Goal: Task Accomplishment & Management: Use online tool/utility

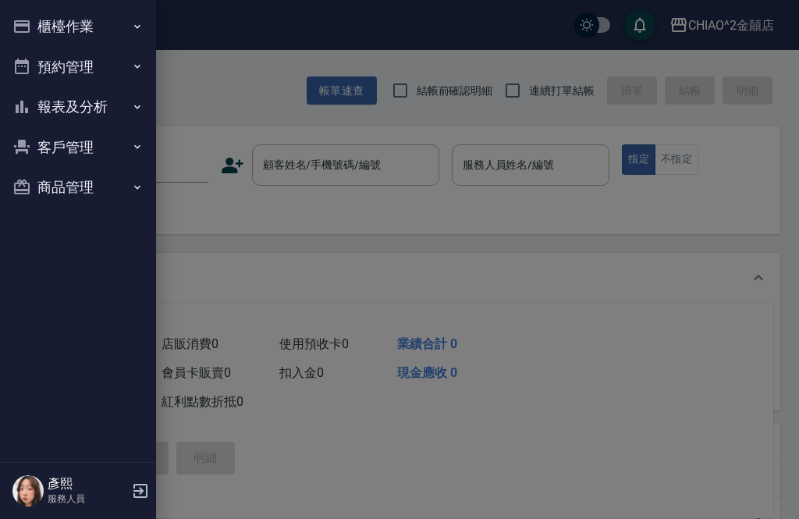
click at [44, 34] on button "櫃檯作業" at bounding box center [78, 26] width 144 height 41
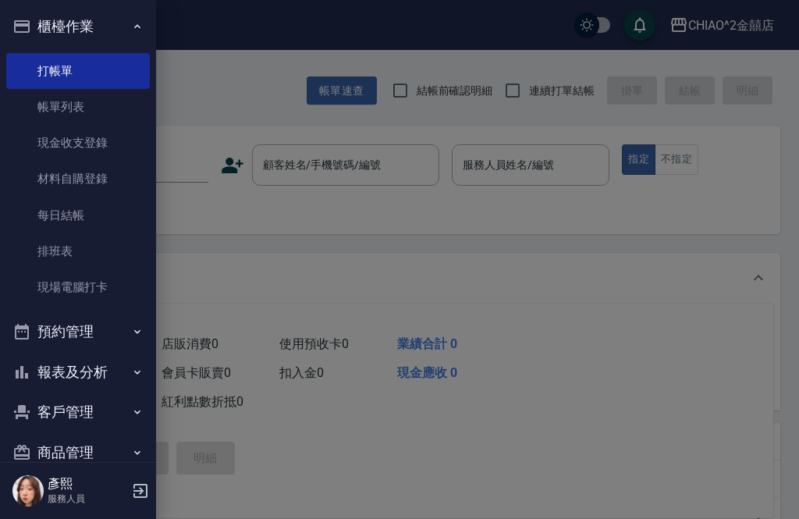
click at [36, 68] on link "打帳單" at bounding box center [78, 71] width 144 height 36
click at [711, 294] on div at bounding box center [399, 259] width 799 height 519
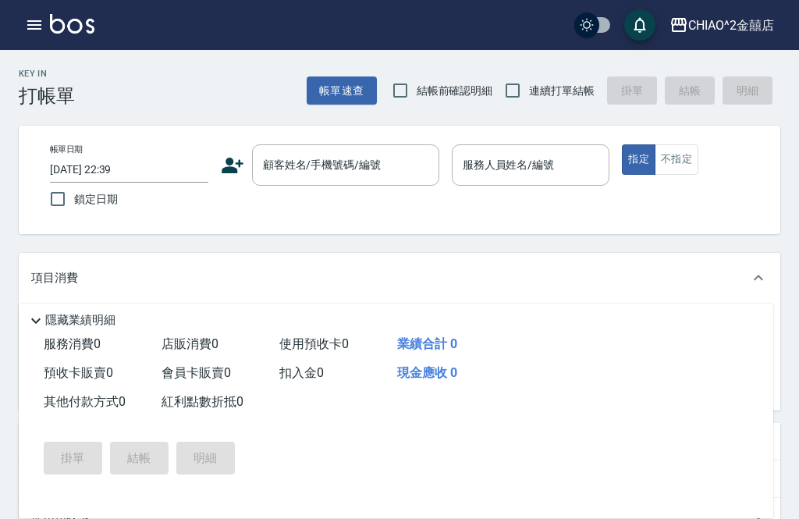
click at [353, 165] on div "顧客姓名/手機號碼/編號 顧客姓名/手機號碼/編號" at bounding box center [345, 164] width 187 height 41
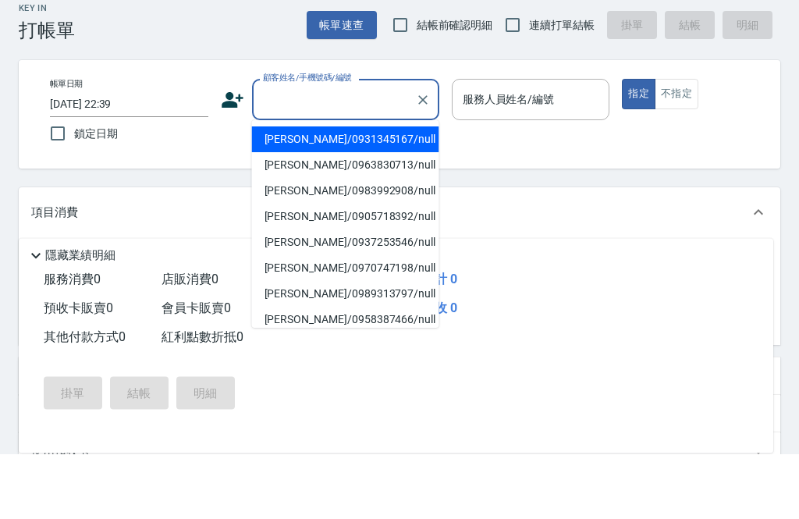
click at [673, 253] on div "項目消費" at bounding box center [400, 278] width 762 height 50
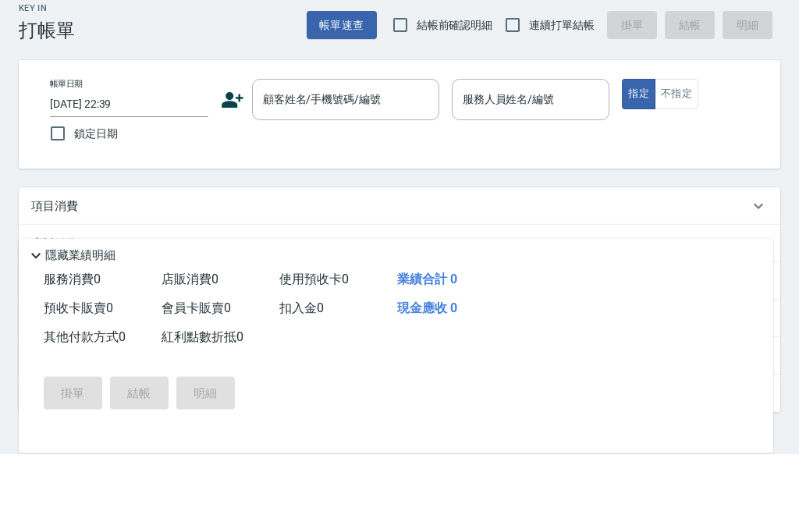
scroll to position [66, 0]
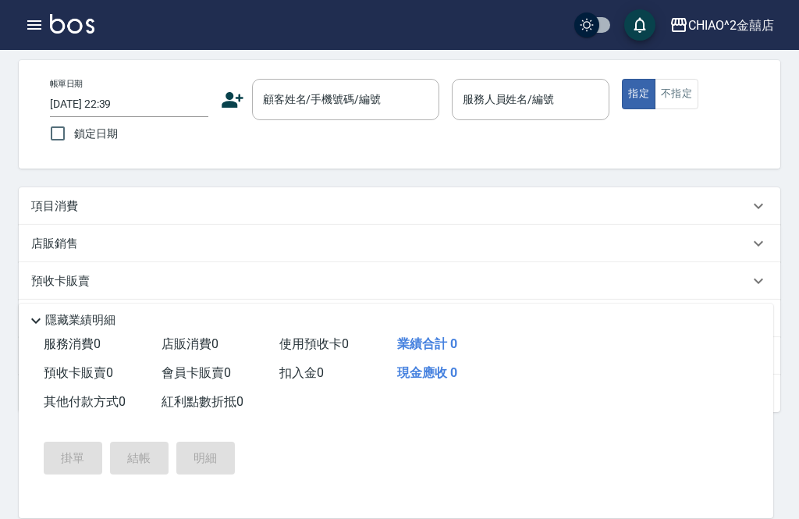
click at [351, 108] on input "顧客姓名/手機號碼/編號" at bounding box center [334, 99] width 150 height 27
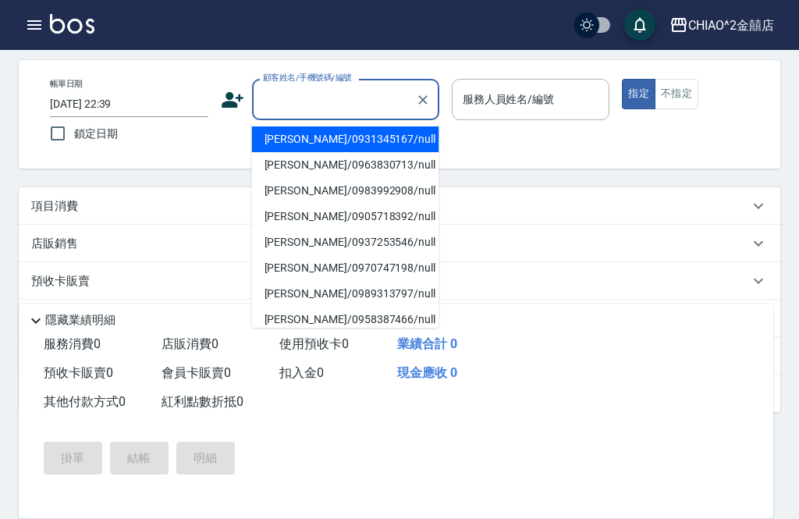
scroll to position [65, 0]
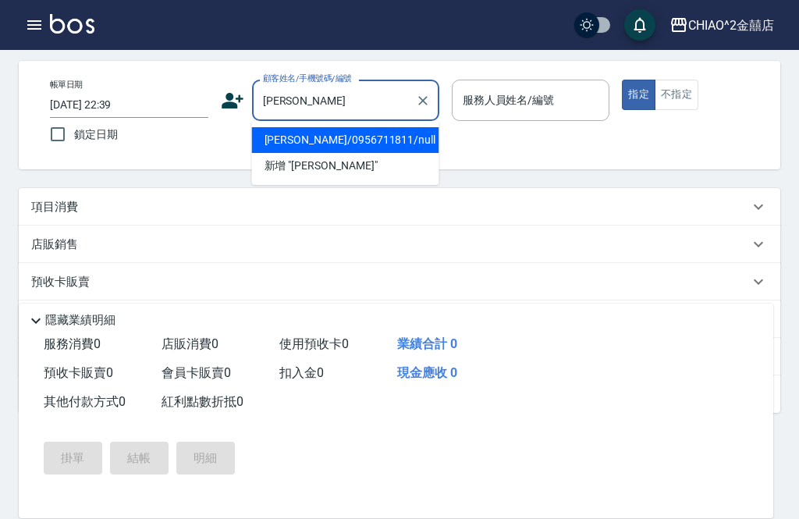
click at [379, 135] on li "[PERSON_NAME]/0956711811/null" at bounding box center [345, 140] width 187 height 26
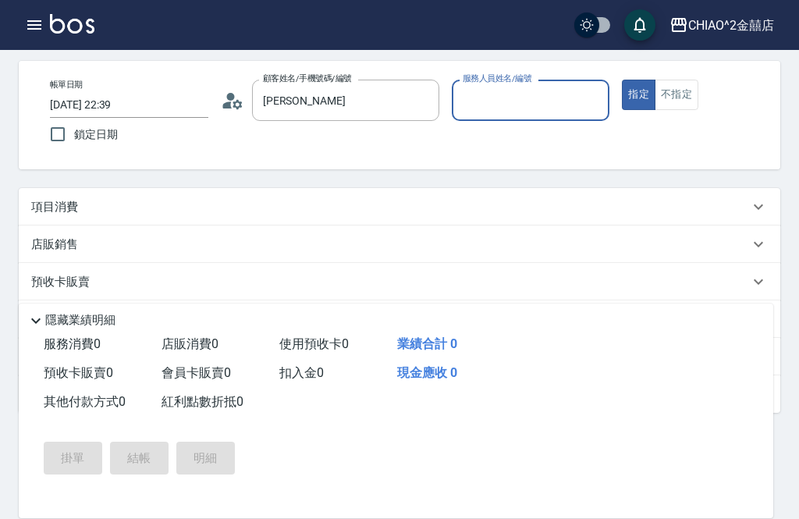
type input "[PERSON_NAME]/0956711811/null"
click at [561, 93] on input "服務人員姓名/編號" at bounding box center [531, 100] width 144 height 27
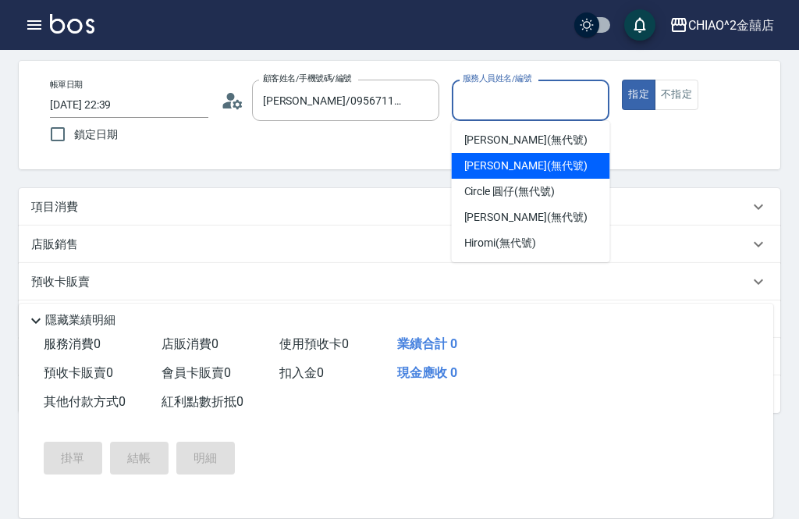
scroll to position [41, 0]
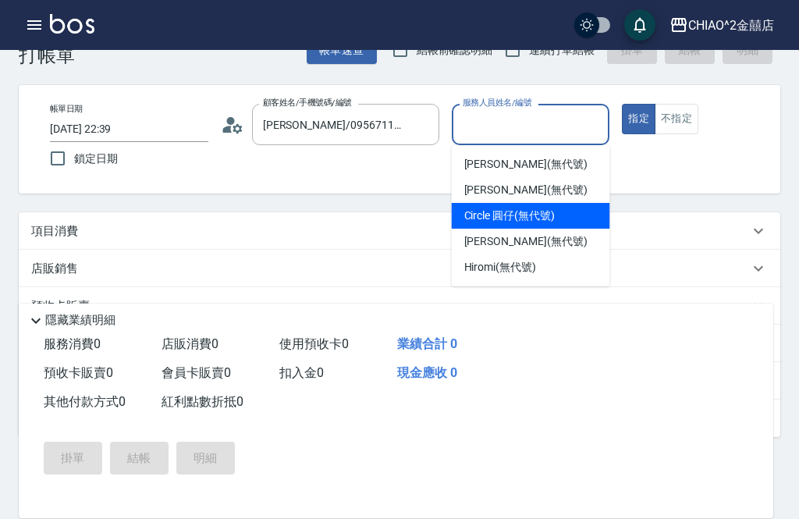
click at [550, 220] on span "Circle 圓仔 (無代號)" at bounding box center [510, 216] width 91 height 16
type input "Circle 圓仔(無代號)"
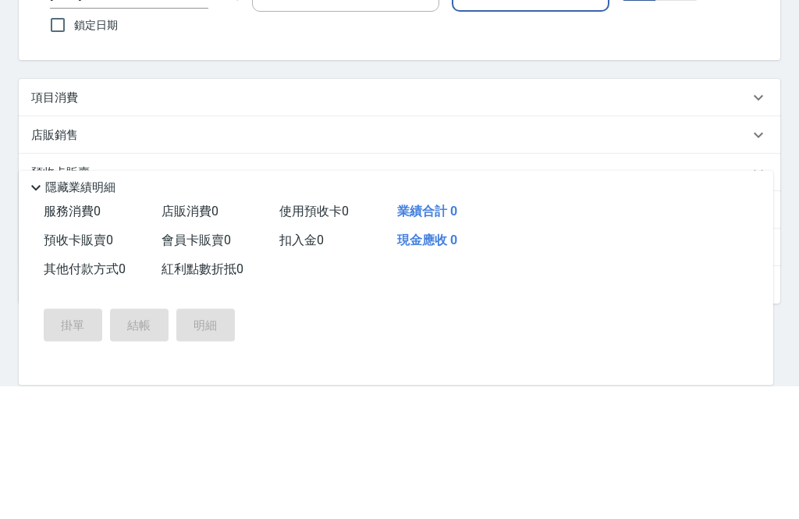
click at [507, 212] on div "項目消費" at bounding box center [400, 230] width 762 height 37
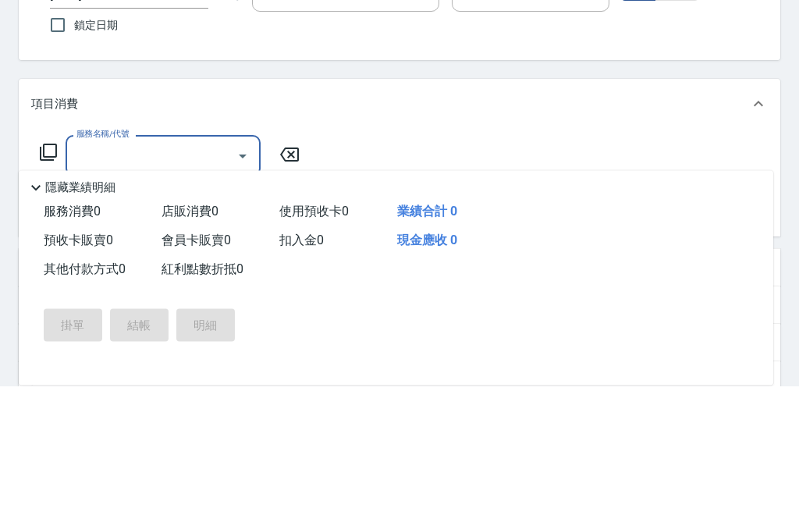
scroll to position [0, 0]
click at [237, 280] on icon "Open" at bounding box center [242, 289] width 19 height 19
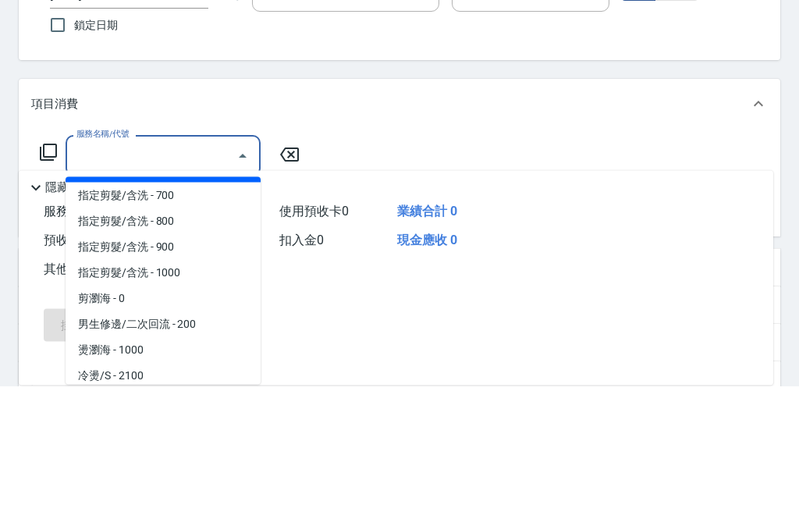
scroll to position [108, 0]
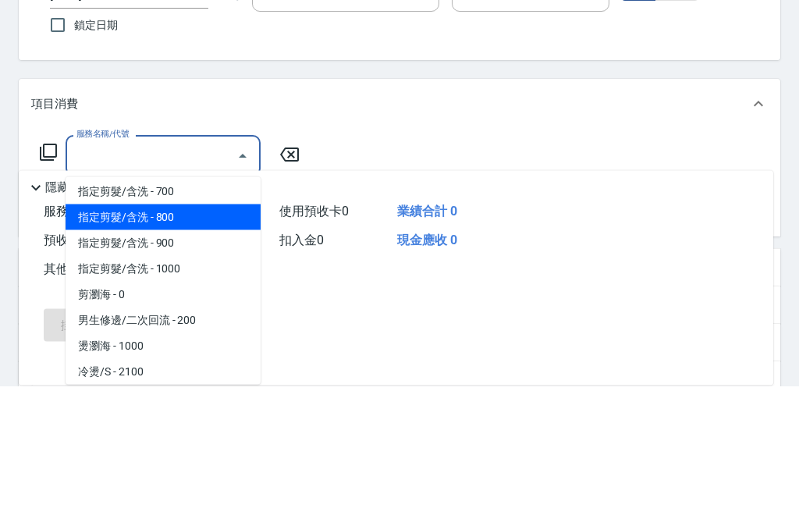
click at [191, 338] on span "指定剪髮/含洗 - 800" at bounding box center [163, 351] width 195 height 26
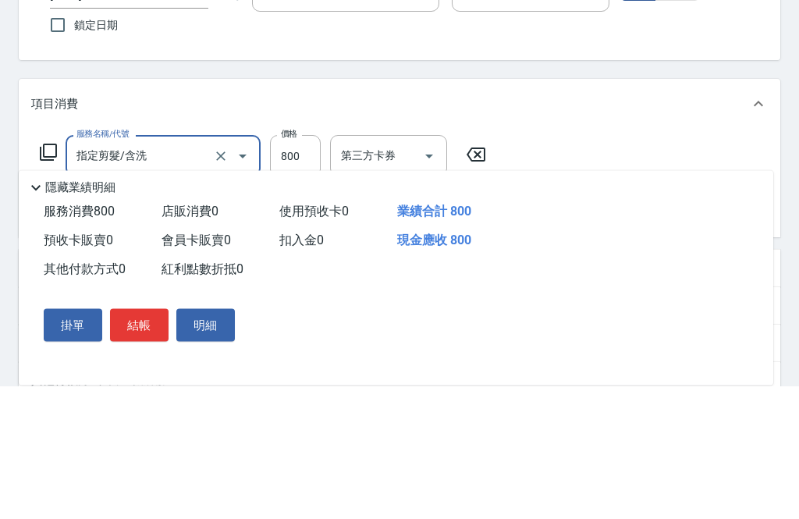
type input "指定剪髮/含洗"
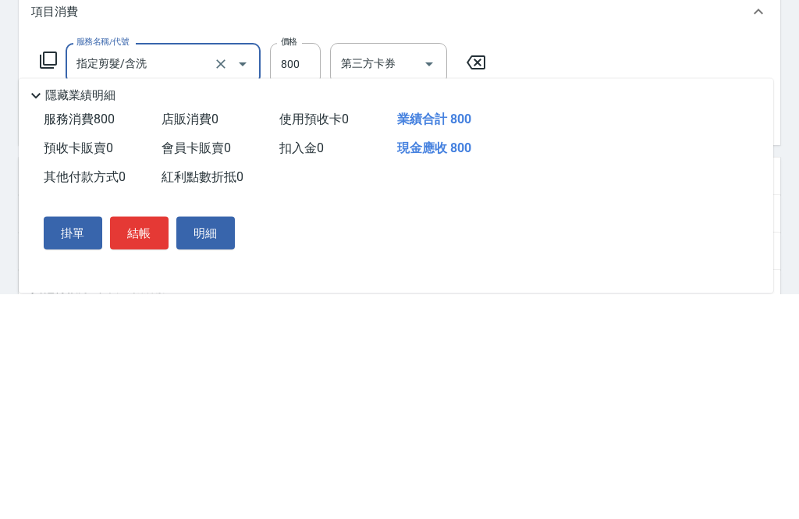
click at [51, 312] on p "隱藏業績明細" at bounding box center [80, 320] width 70 height 16
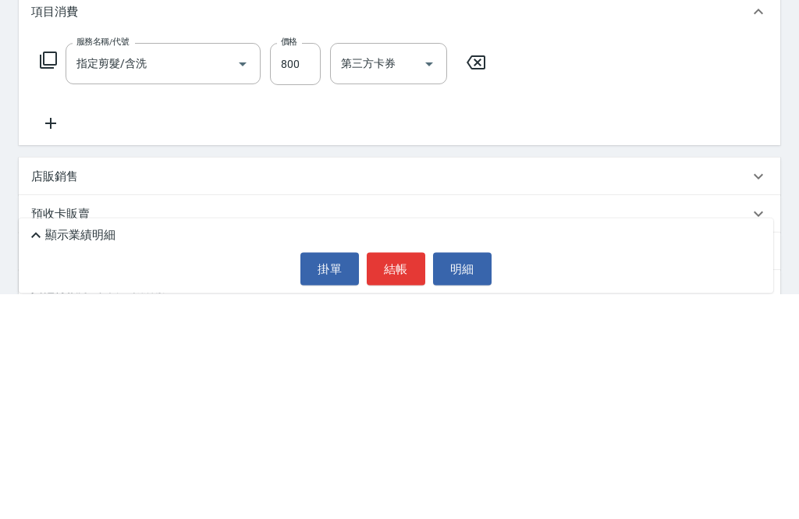
scroll to position [128, 0]
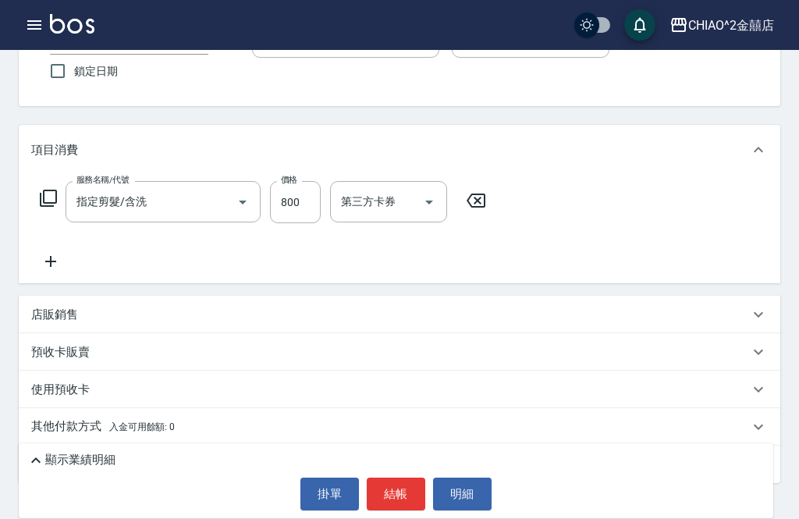
click at [48, 271] on icon at bounding box center [50, 261] width 39 height 19
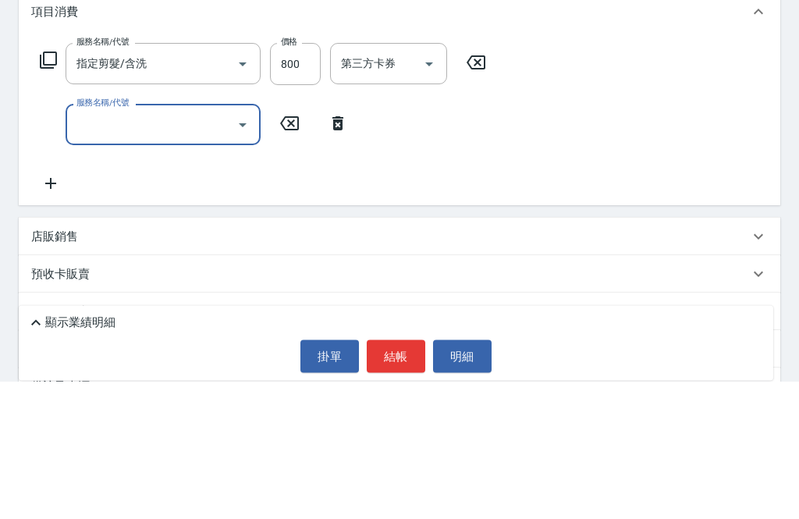
click at [249, 254] on icon "Open" at bounding box center [242, 263] width 19 height 19
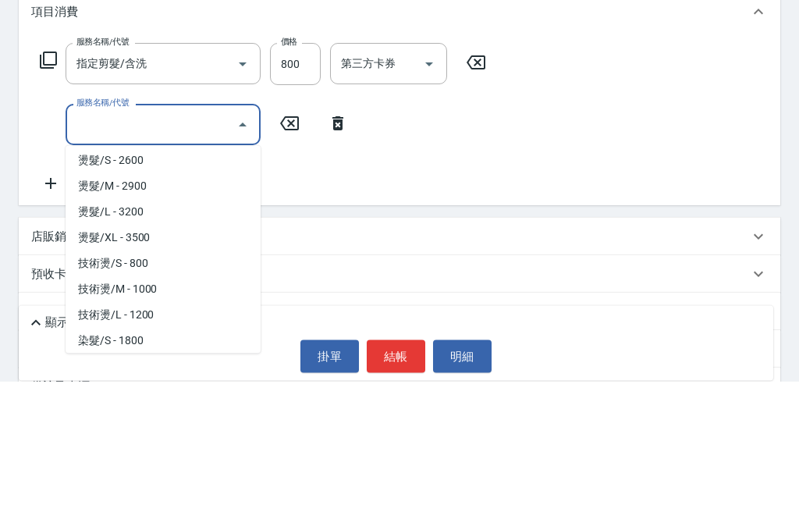
scroll to position [392, 0]
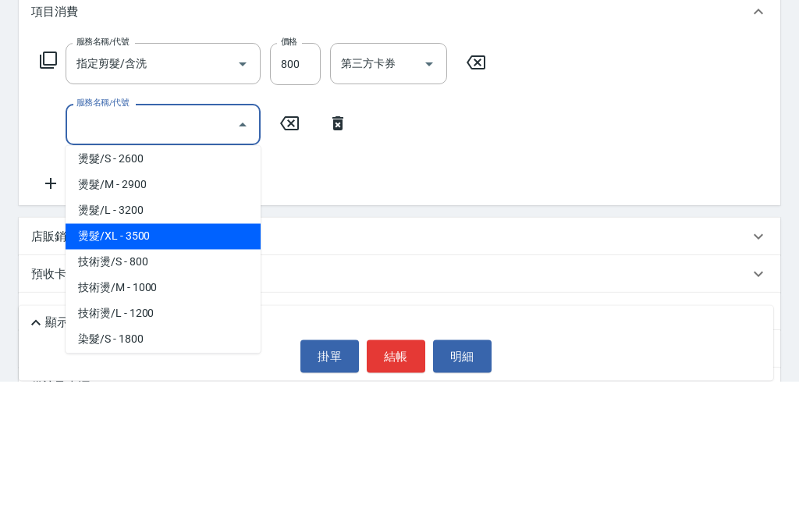
click at [171, 362] on span "燙髮/XL - 3500" at bounding box center [163, 375] width 195 height 26
type input "燙髮/XL"
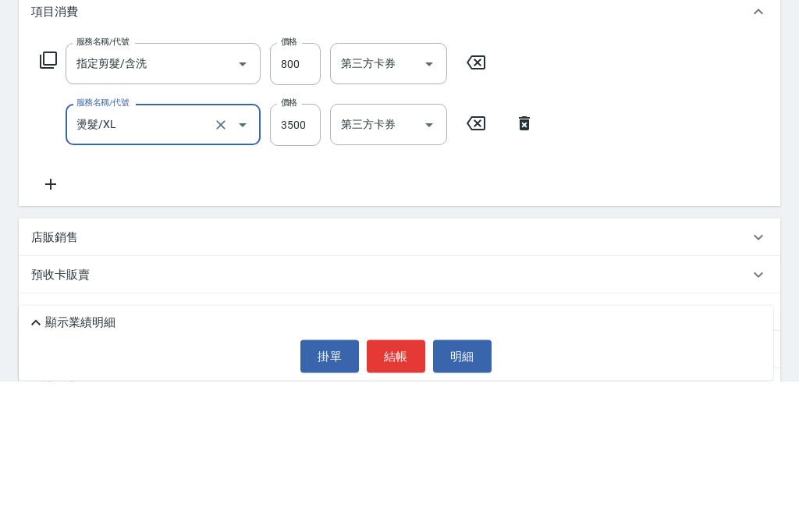
click at [48, 313] on icon at bounding box center [50, 322] width 39 height 19
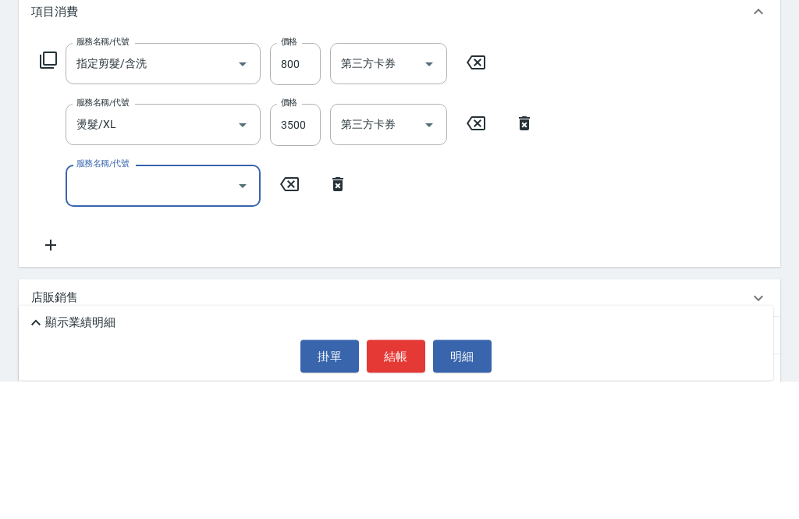
click at [237, 315] on icon "Open" at bounding box center [242, 324] width 19 height 19
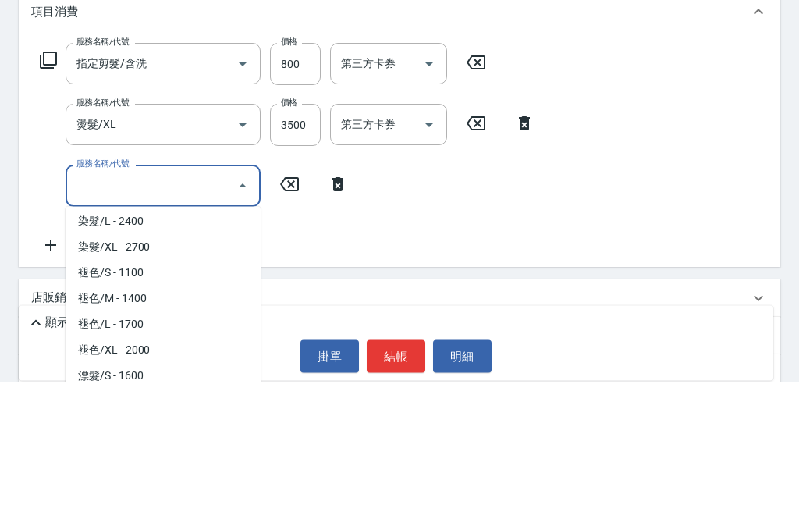
scroll to position [618, 0]
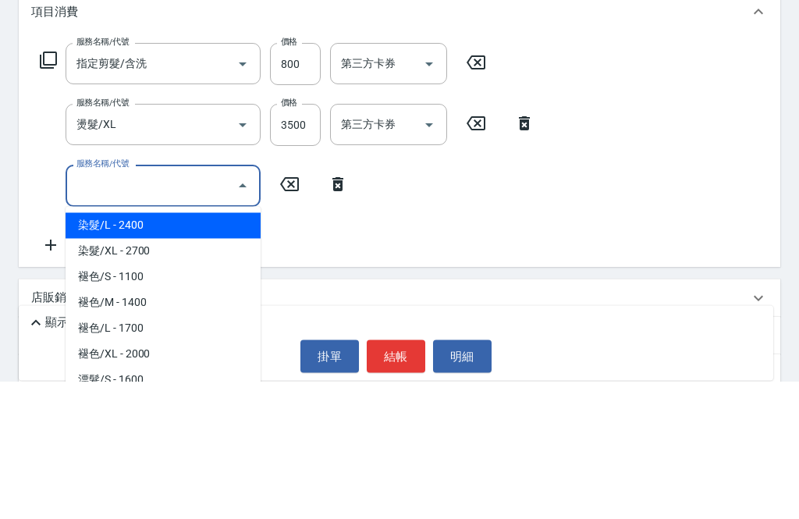
click at [184, 351] on span "染髮/L - 2400" at bounding box center [163, 364] width 195 height 26
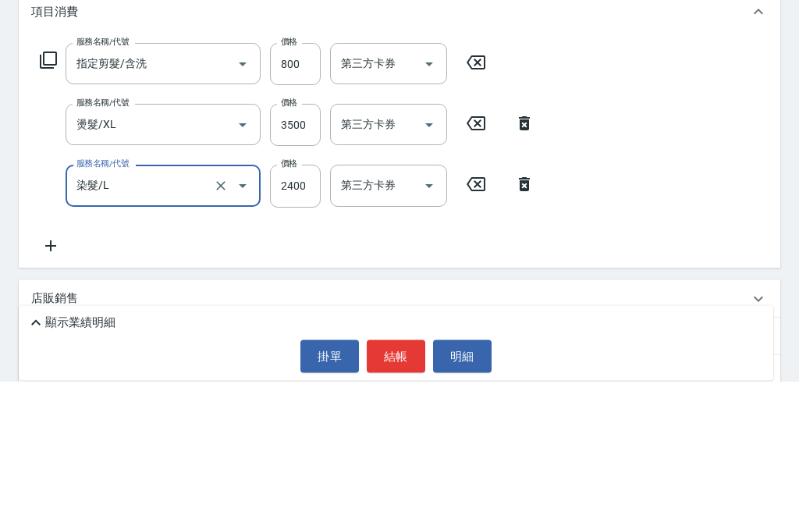
type input "染髮/L"
click at [48, 375] on icon at bounding box center [50, 384] width 39 height 19
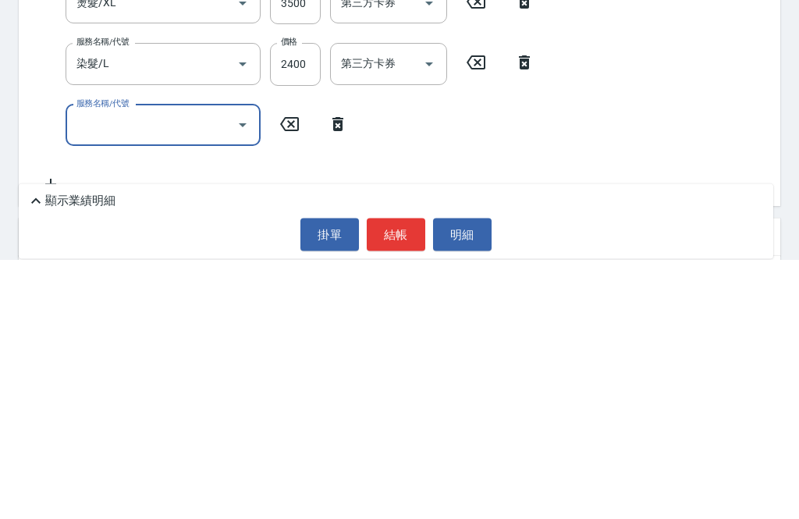
click at [240, 376] on icon "Open" at bounding box center [242, 385] width 19 height 19
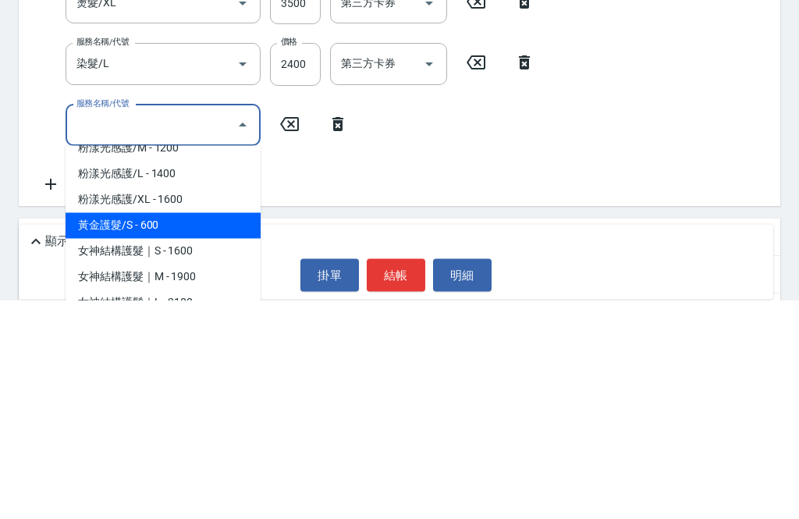
scroll to position [177, 0]
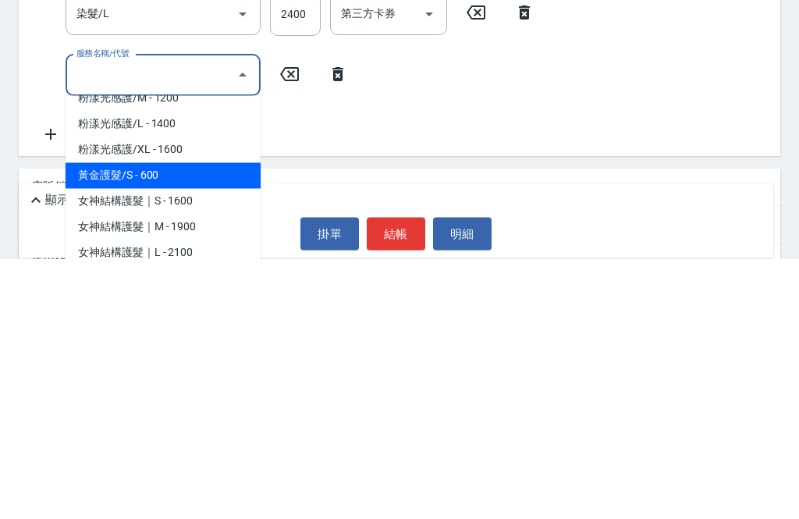
click at [194, 424] on span "黃金護髮/S - 600" at bounding box center [163, 437] width 195 height 26
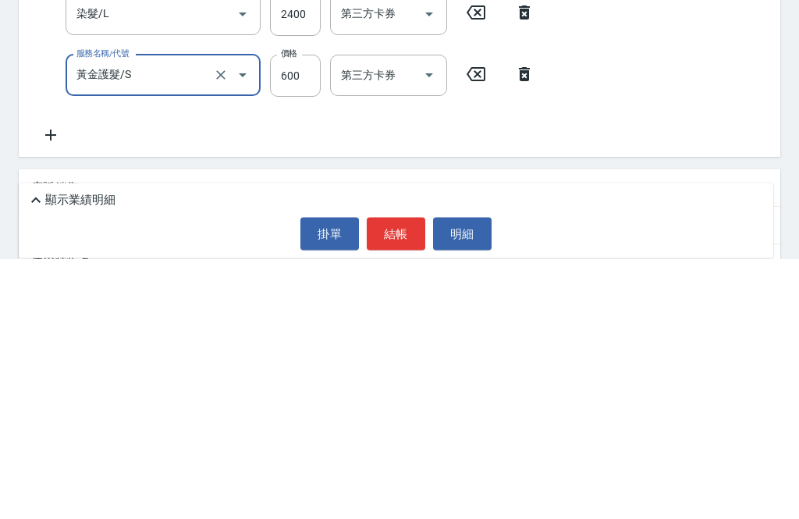
type input "黃金護髮/S"
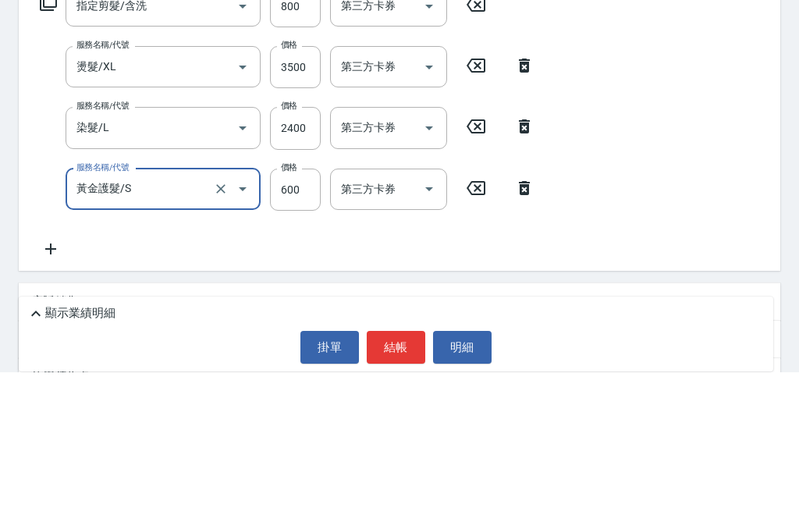
click at [298, 315] on input "600" at bounding box center [295, 336] width 51 height 42
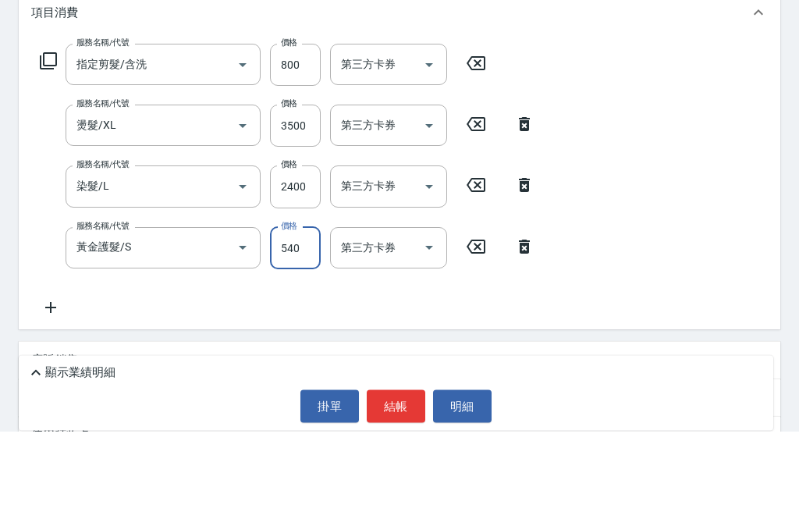
type input "540"
click at [293, 254] on input "2400" at bounding box center [295, 275] width 51 height 42
type input "2160"
click at [297, 193] on input "3500" at bounding box center [295, 214] width 51 height 42
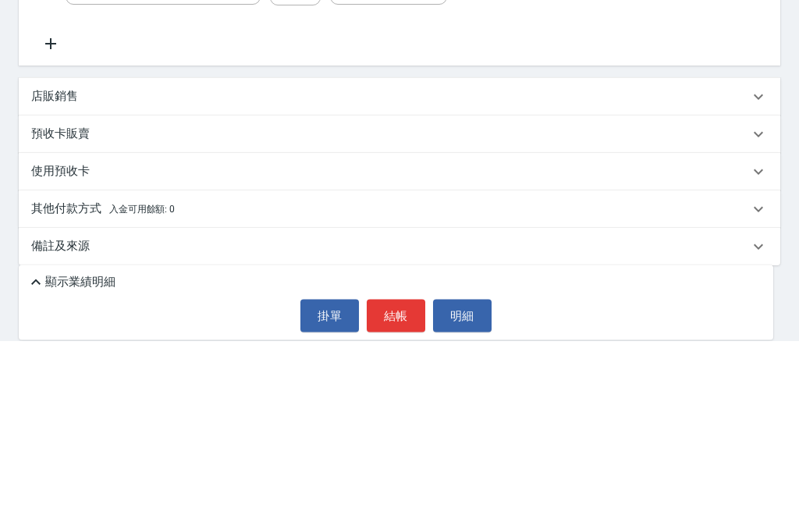
scroll to position [361, 0]
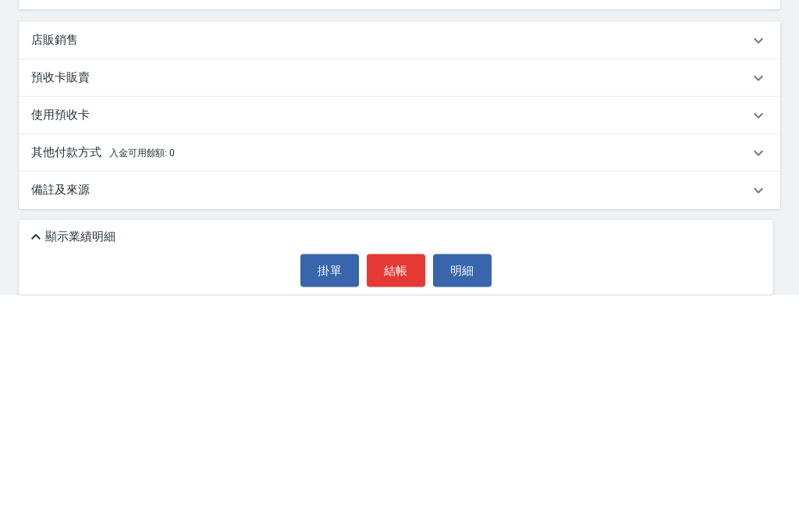
type input "3150"
click at [268, 358] on div "其他付款方式 入金可用餘額: 0" at bounding box center [400, 376] width 762 height 37
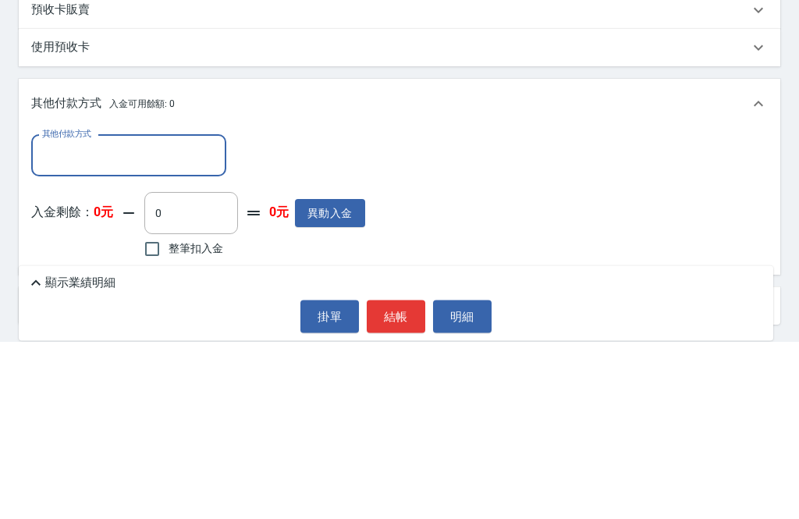
scroll to position [497, 0]
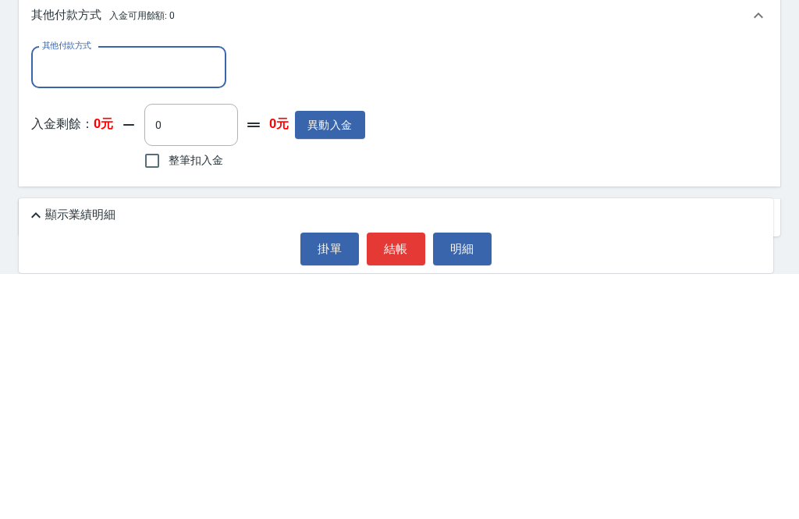
click at [166, 299] on input "其他付款方式" at bounding box center [128, 312] width 181 height 27
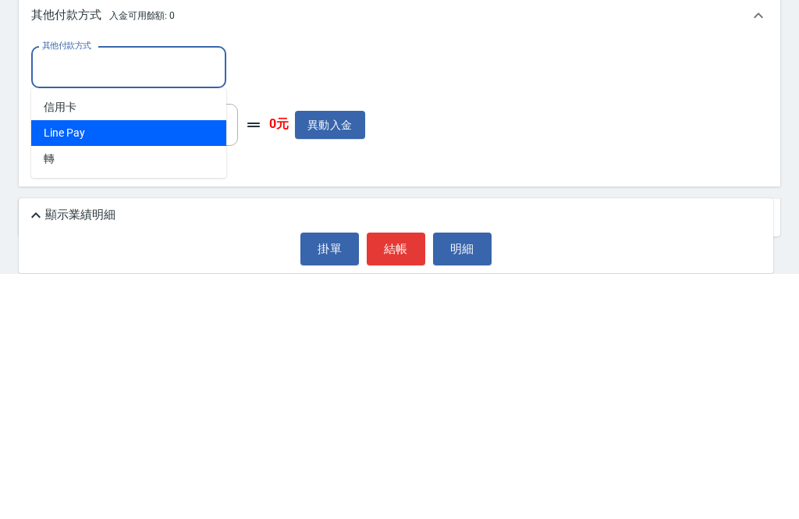
click at [153, 365] on span "Line Pay" at bounding box center [128, 378] width 195 height 26
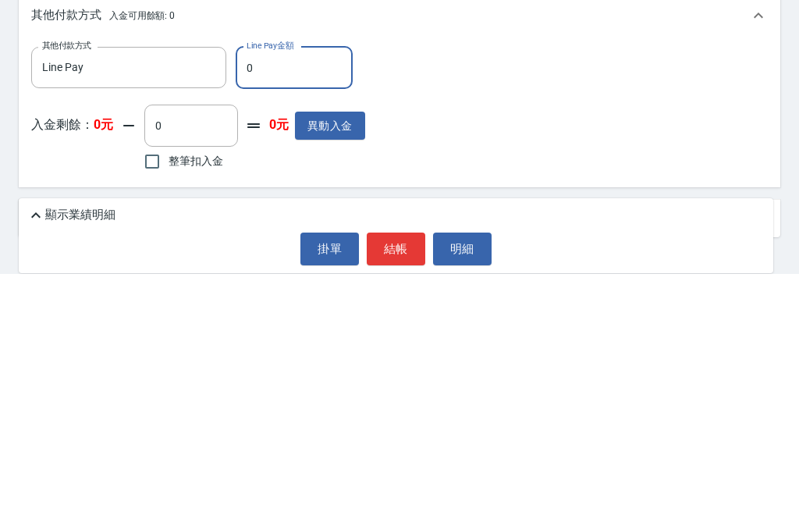
type input "Line Pay"
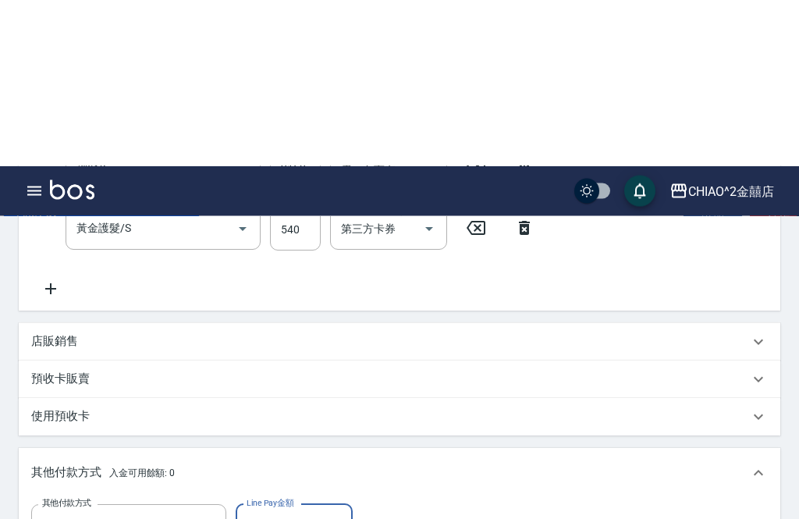
scroll to position [452, 0]
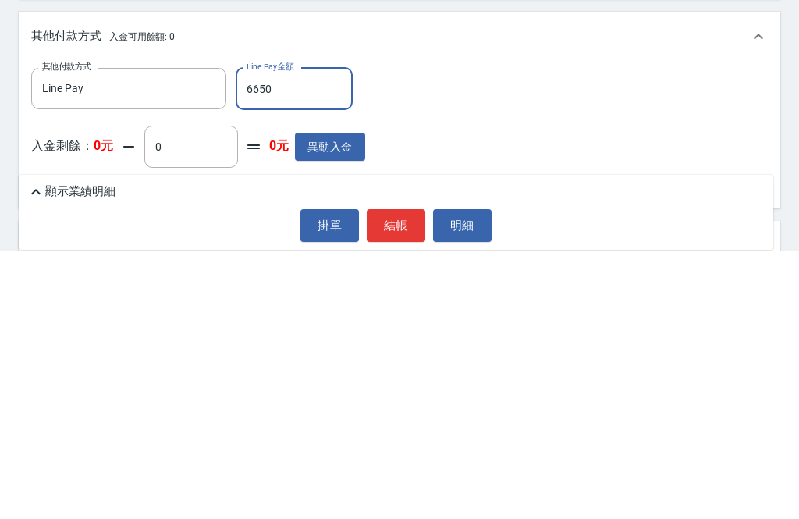
type input "6650"
click at [402, 478] on button "結帳" at bounding box center [396, 494] width 59 height 33
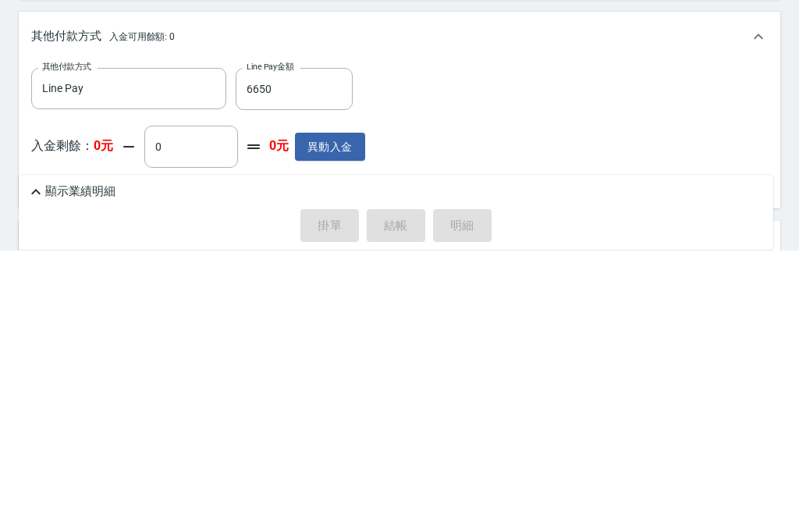
scroll to position [496, 0]
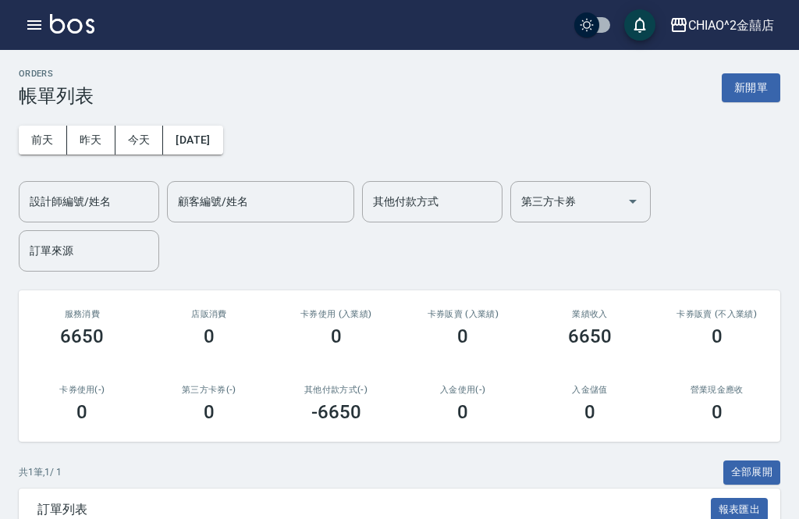
click at [753, 84] on button "新開單" at bounding box center [751, 87] width 59 height 29
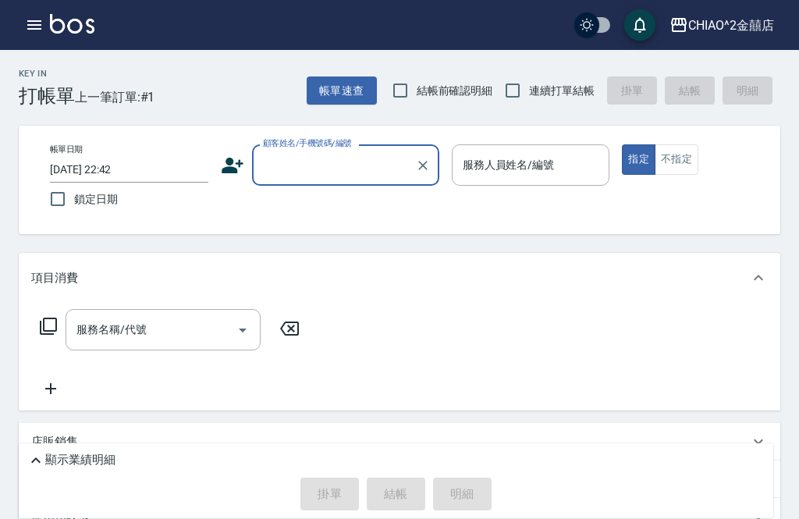
click at [329, 162] on input "顧客姓名/手機號碼/編號" at bounding box center [334, 164] width 150 height 27
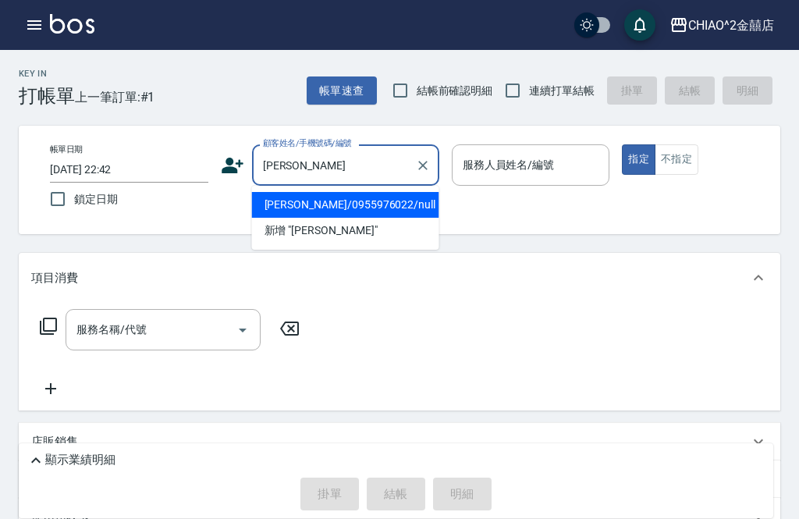
click at [373, 203] on li "[PERSON_NAME]/0955976022/null" at bounding box center [345, 205] width 187 height 26
type input "[PERSON_NAME]/0955976022/null"
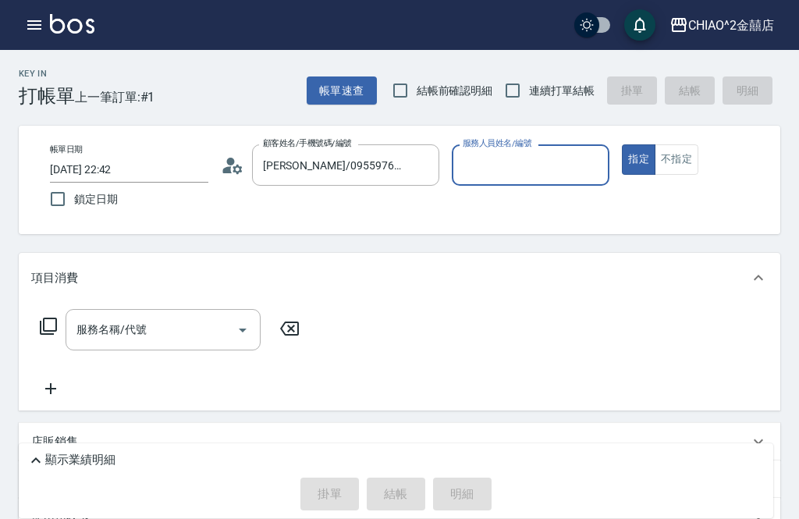
click at [548, 160] on input "服務人員姓名/編號" at bounding box center [531, 164] width 144 height 27
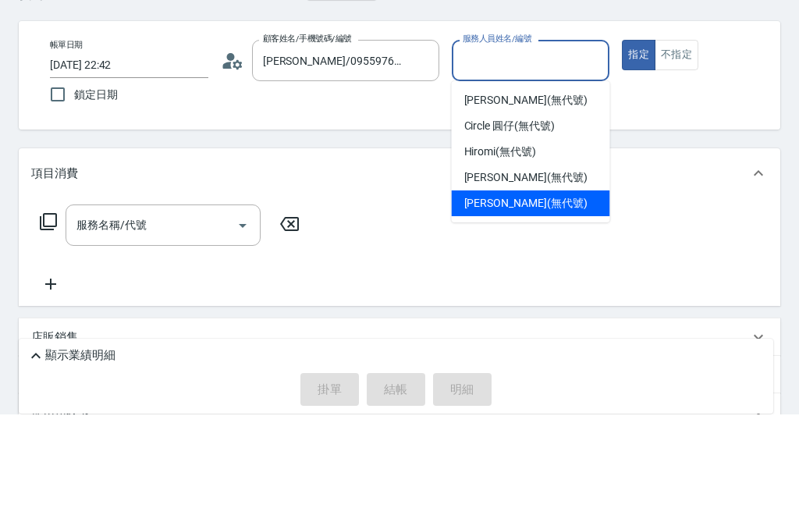
click at [536, 295] on div "[PERSON_NAME] (無代號)" at bounding box center [531, 308] width 158 height 26
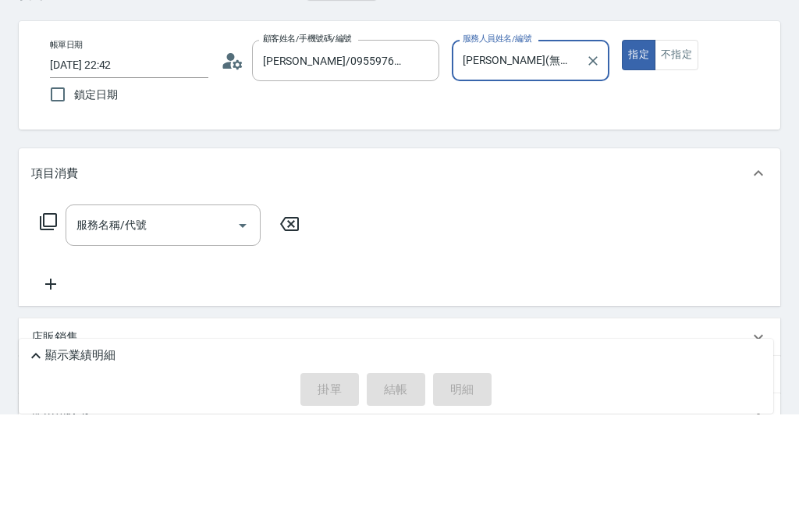
type input "[PERSON_NAME](無代號)"
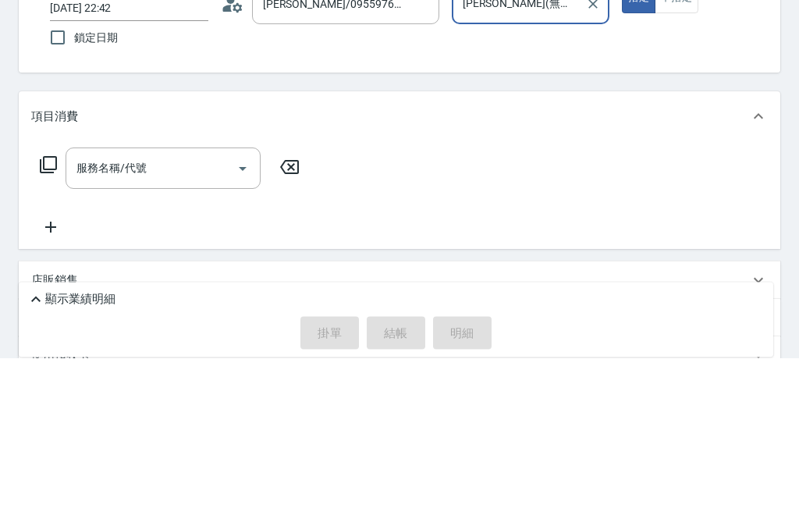
click at [225, 316] on input "服務名稱/代號" at bounding box center [152, 329] width 158 height 27
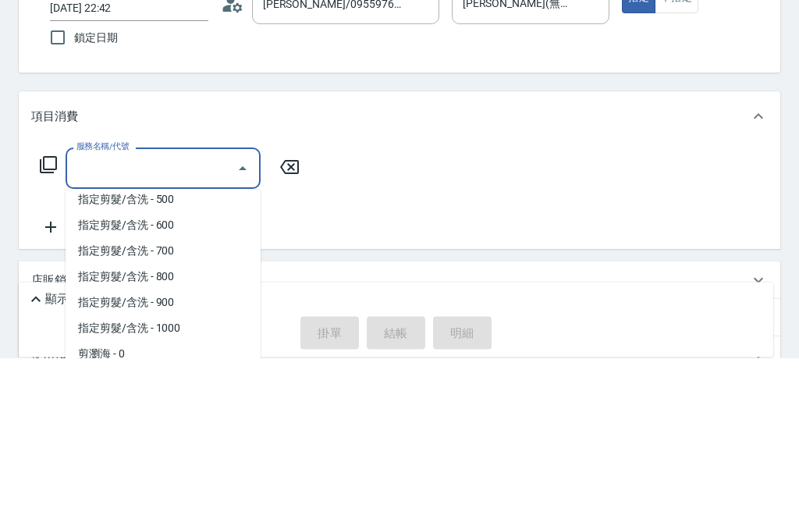
scroll to position [59, 0]
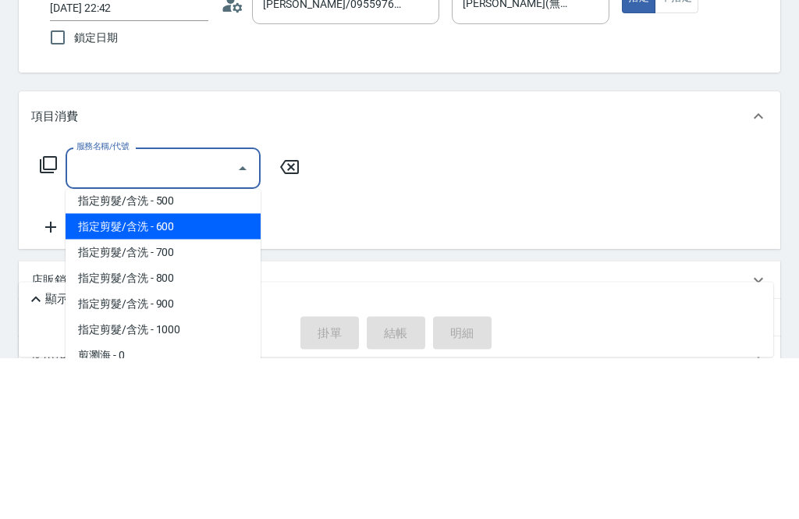
click at [205, 376] on span "指定剪髮/含洗 - 600" at bounding box center [163, 389] width 195 height 26
type input "指定剪髮/含洗"
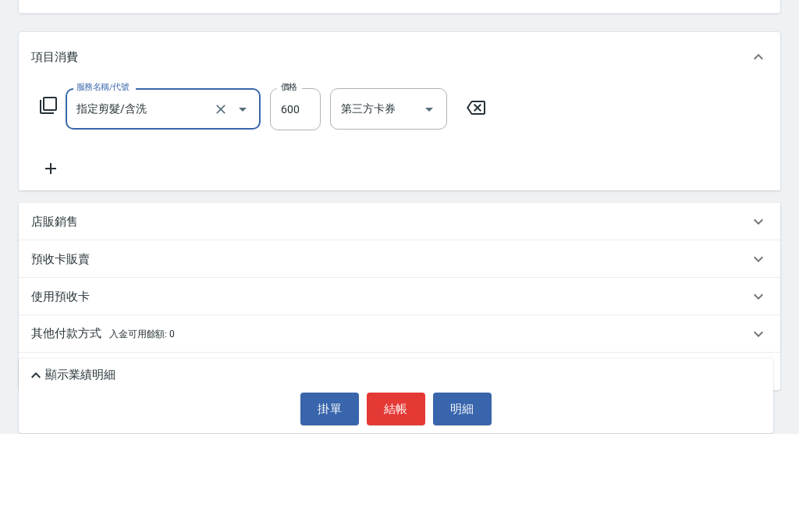
scroll to position [137, 0]
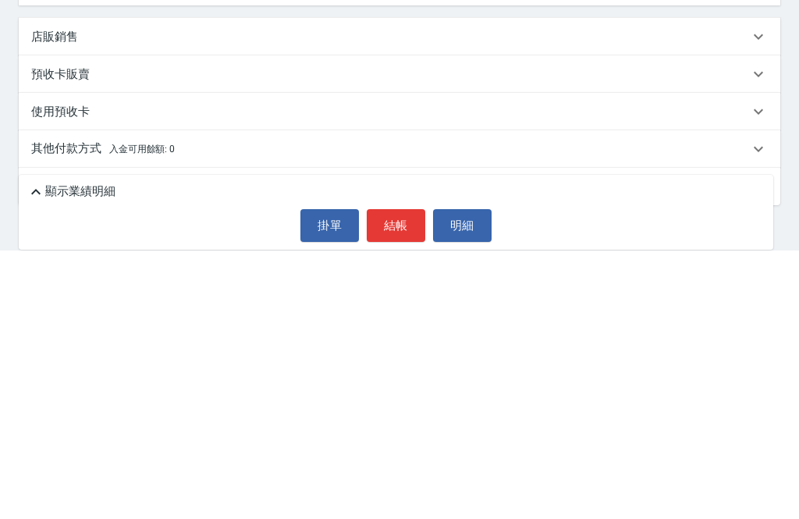
click at [225, 409] on div "其他付款方式 入金可用餘額: 0" at bounding box center [390, 417] width 718 height 17
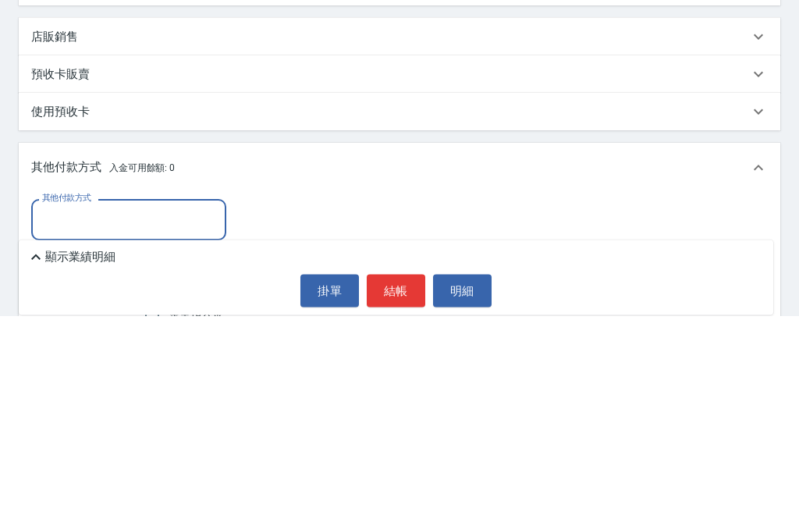
scroll to position [203, 0]
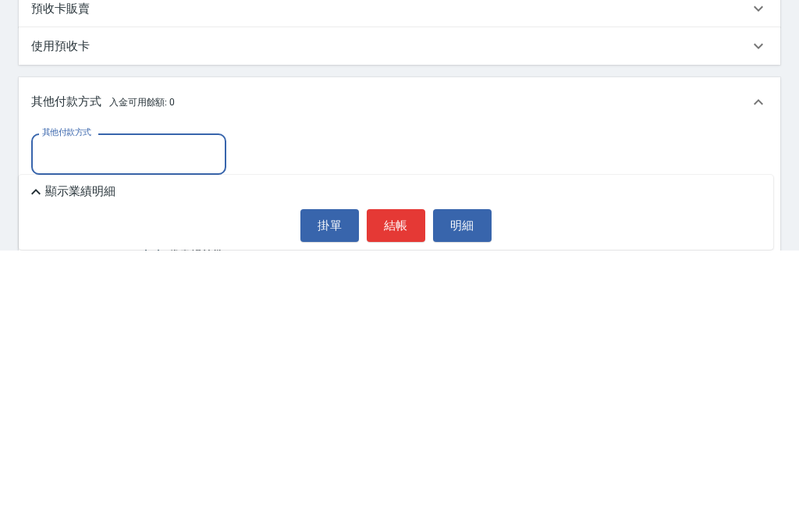
click at [158, 409] on input "其他付款方式" at bounding box center [128, 422] width 181 height 27
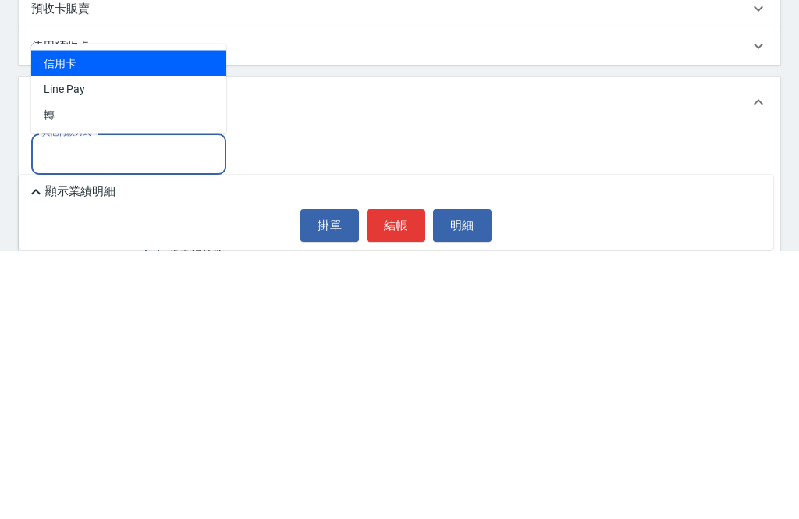
click at [181, 345] on span "Line Pay" at bounding box center [128, 358] width 195 height 26
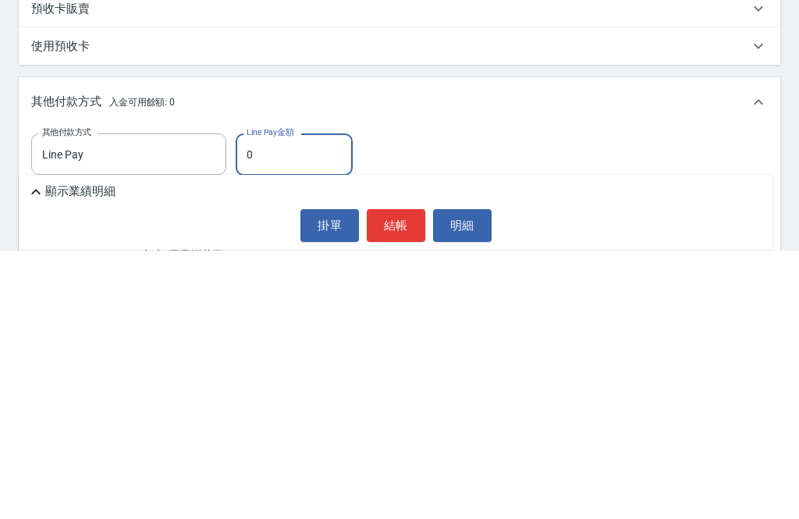
type input "Line Pay"
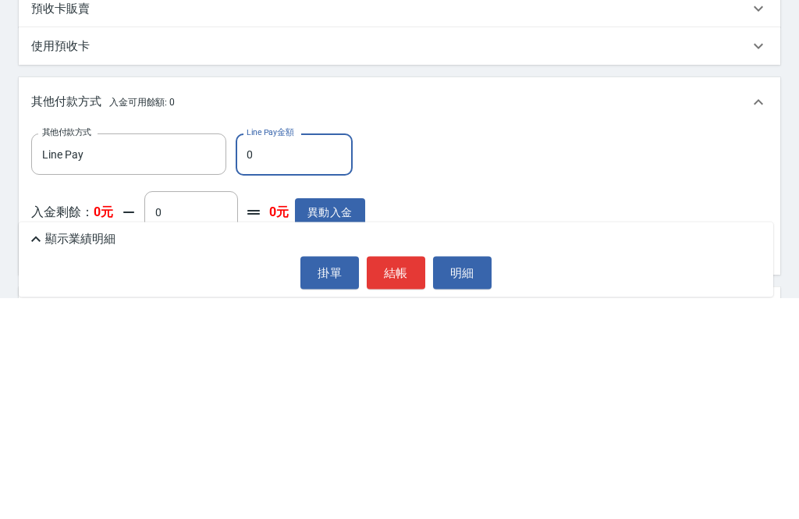
scroll to position [255, 0]
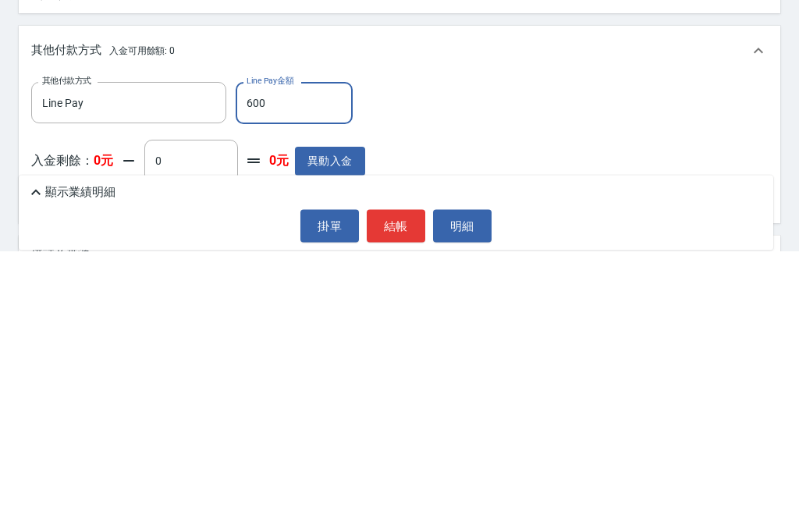
type input "600"
click at [392, 478] on button "結帳" at bounding box center [396, 494] width 59 height 33
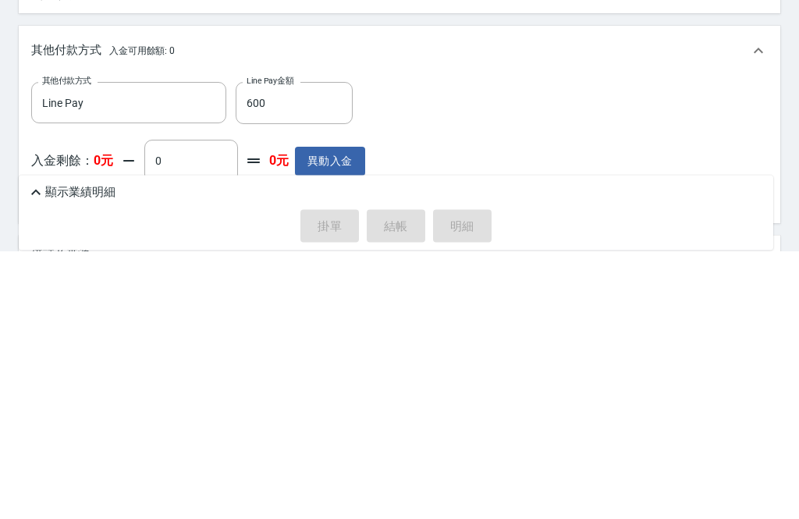
scroll to position [313, 0]
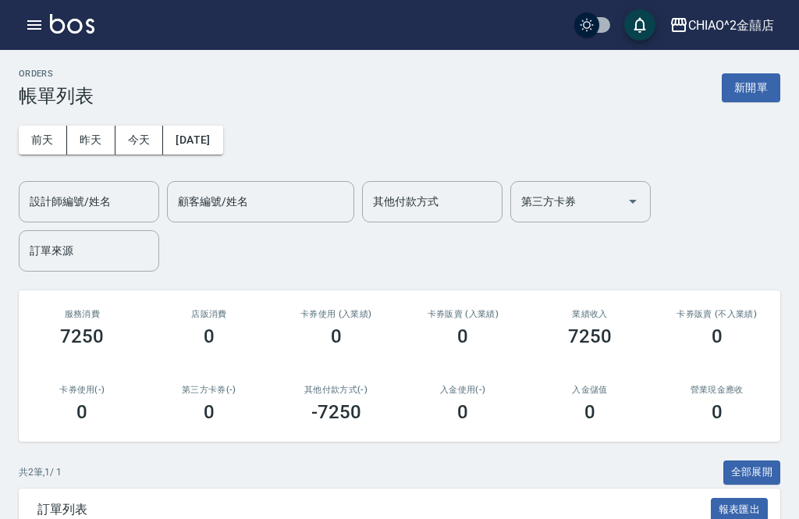
click at [764, 87] on button "新開單" at bounding box center [751, 87] width 59 height 29
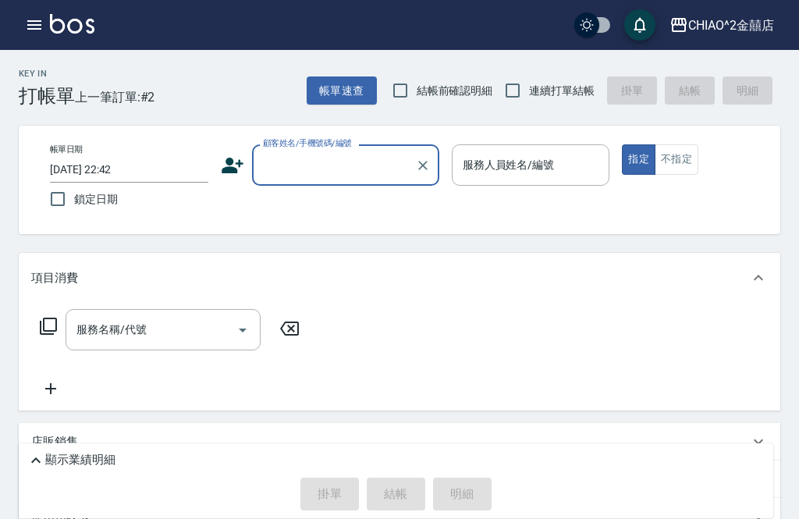
click at [340, 167] on input "顧客姓名/手機號碼/編號" at bounding box center [334, 164] width 150 height 27
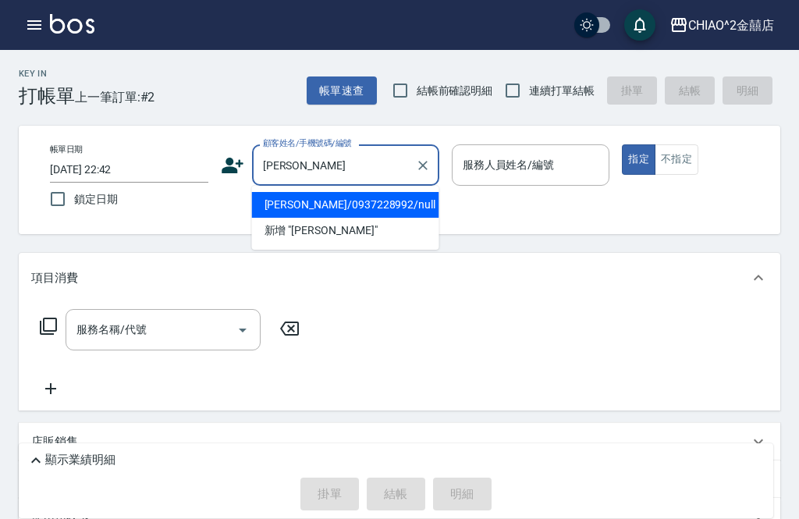
click at [376, 206] on li "[PERSON_NAME]/0937228992/null" at bounding box center [345, 205] width 187 height 26
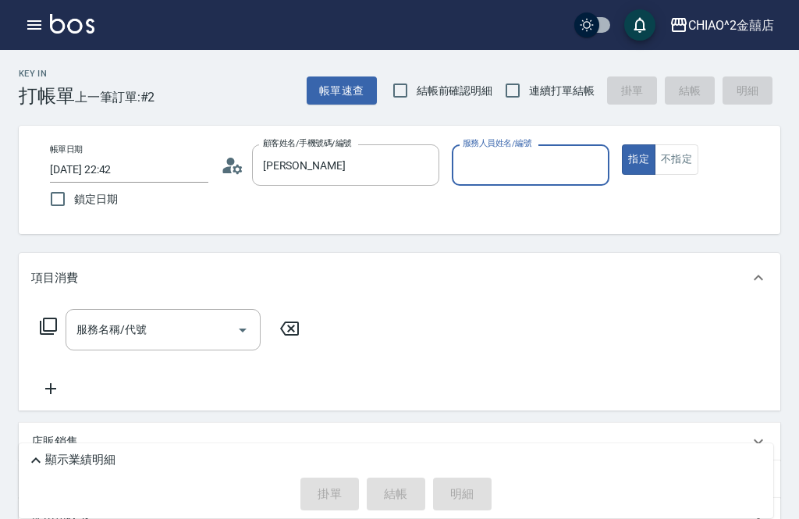
type input "[PERSON_NAME]/0937228992/null"
click at [572, 158] on input "服務人員姓名/編號" at bounding box center [531, 164] width 144 height 27
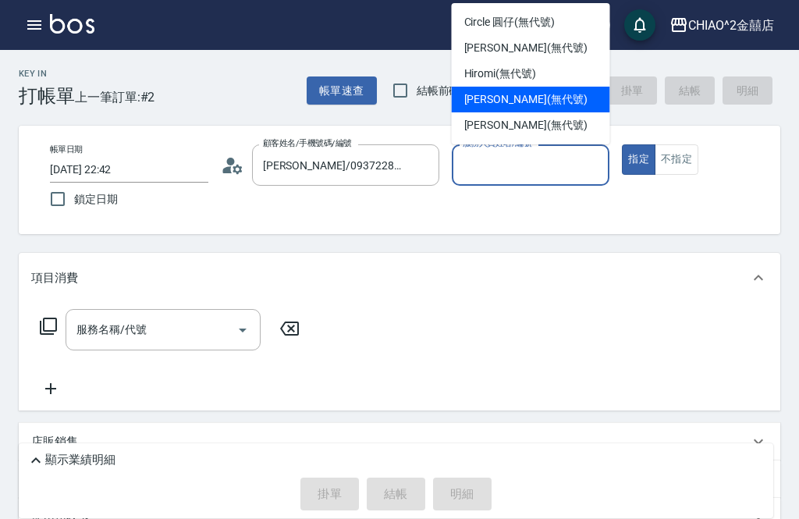
click at [563, 97] on div "[PERSON_NAME] (無代號)" at bounding box center [531, 100] width 158 height 26
type input "[PERSON_NAME](無代號)"
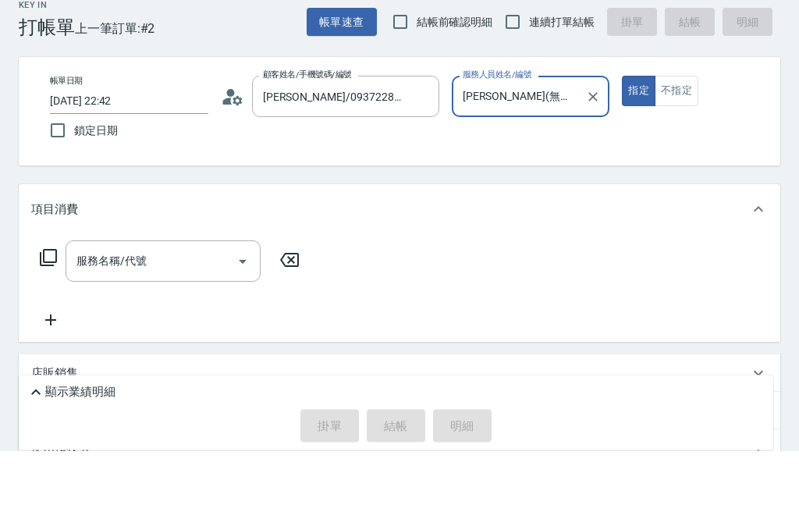
click at [592, 161] on icon "Clear" at bounding box center [593, 165] width 9 height 9
click at [408, 151] on input "[PERSON_NAME]/0937228992/null" at bounding box center [334, 164] width 150 height 27
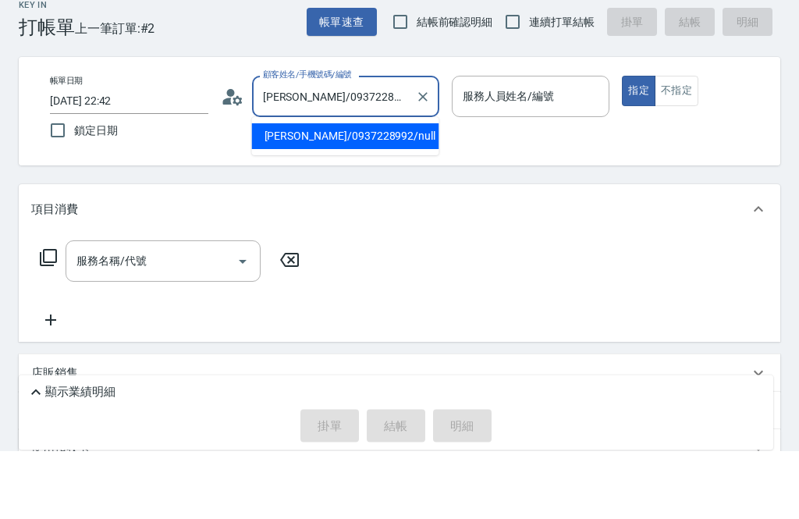
click at [426, 158] on icon "Clear" at bounding box center [423, 166] width 16 height 16
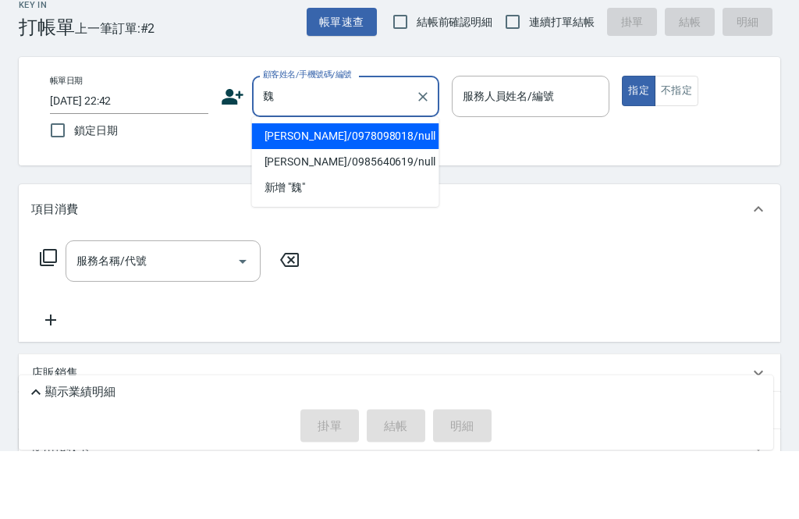
click at [373, 192] on li "[PERSON_NAME]/0978098018/null" at bounding box center [345, 205] width 187 height 26
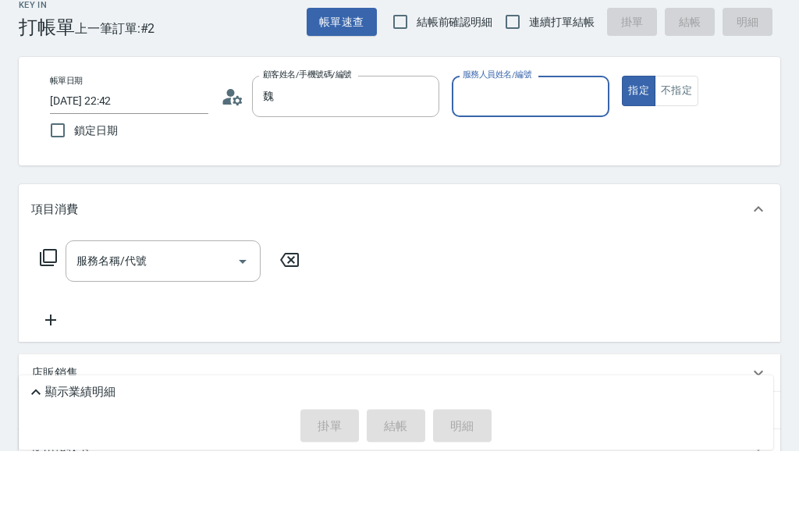
type input "[PERSON_NAME]/0978098018/null"
click at [532, 151] on input "服務人員姓名/編號" at bounding box center [531, 164] width 144 height 27
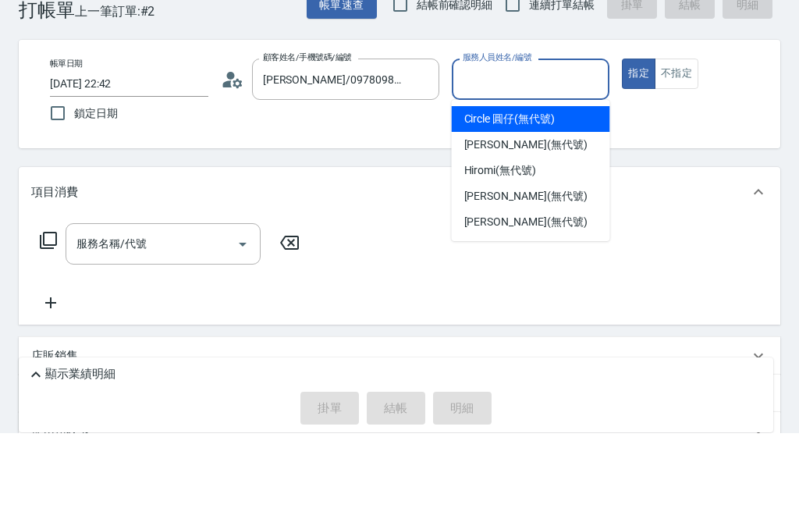
click at [557, 192] on div "Circle 圓仔 (無代號)" at bounding box center [531, 205] width 158 height 26
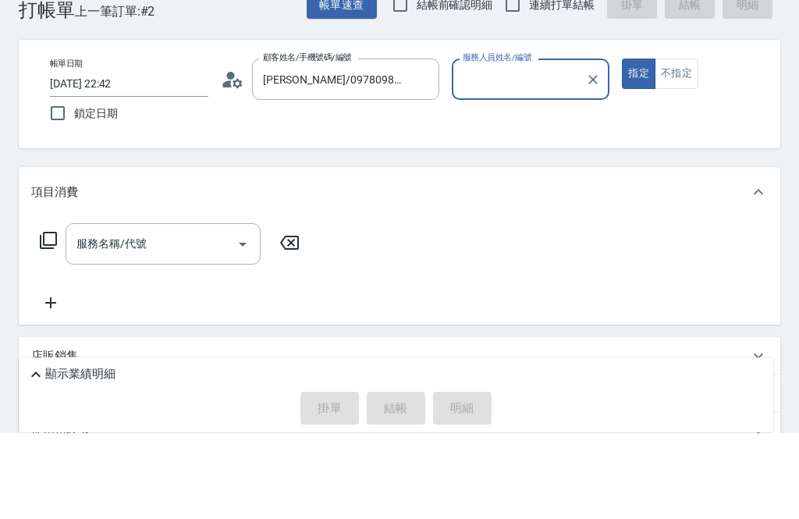
type input "Circle 圓仔(無代號)"
click at [199, 316] on input "服務名稱/代號" at bounding box center [152, 329] width 158 height 27
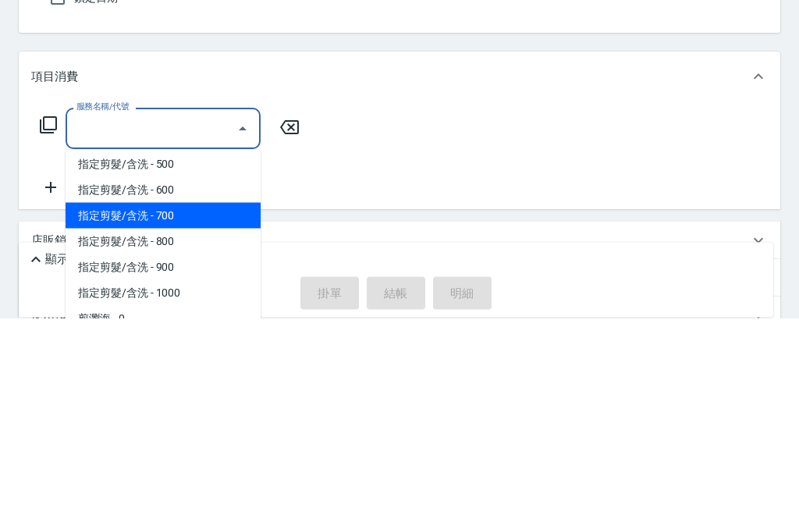
scroll to position [85, 0]
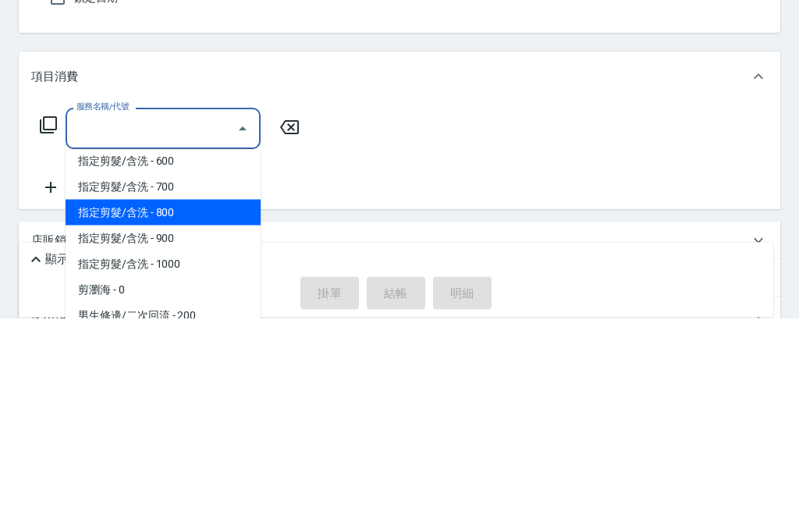
click at [191, 401] on span "指定剪髮/含洗 - 800" at bounding box center [163, 414] width 195 height 26
type input "指定剪髮/含洗"
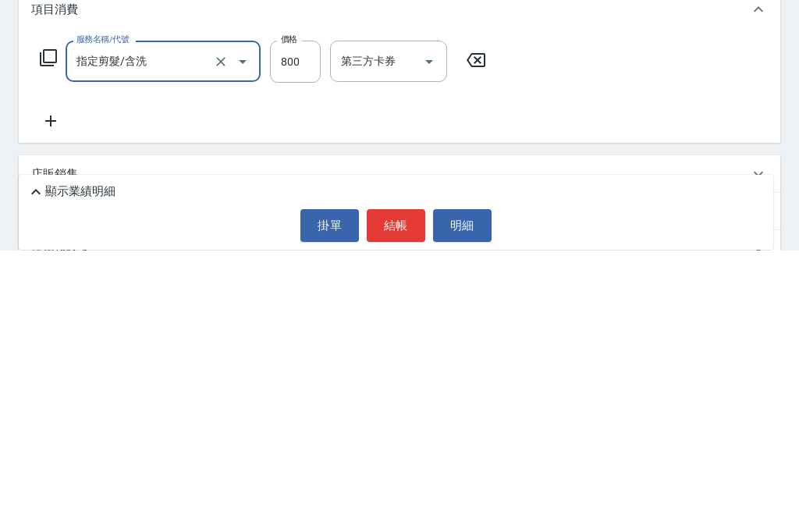
scroll to position [0, 0]
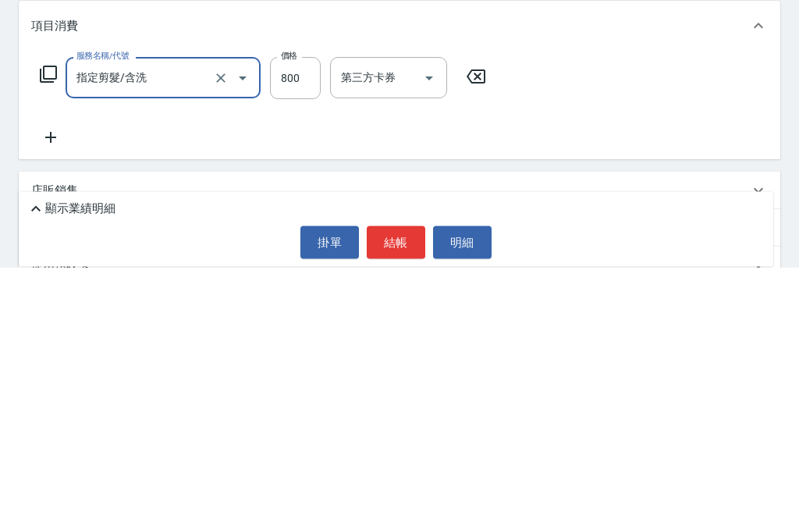
click at [400, 478] on button "結帳" at bounding box center [396, 494] width 59 height 33
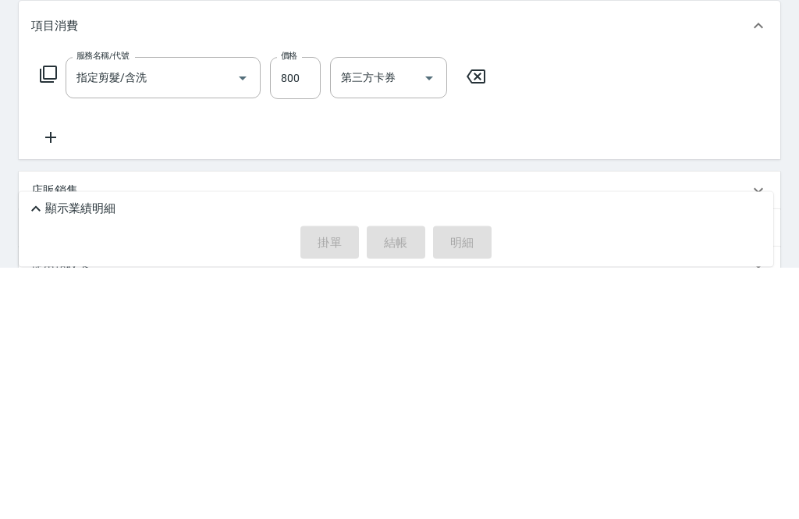
scroll to position [128, 0]
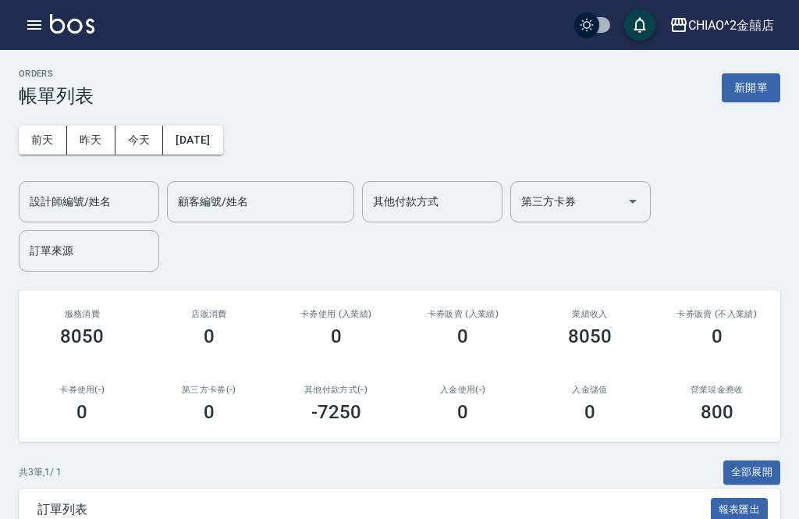
click at [741, 97] on button "新開單" at bounding box center [751, 87] width 59 height 29
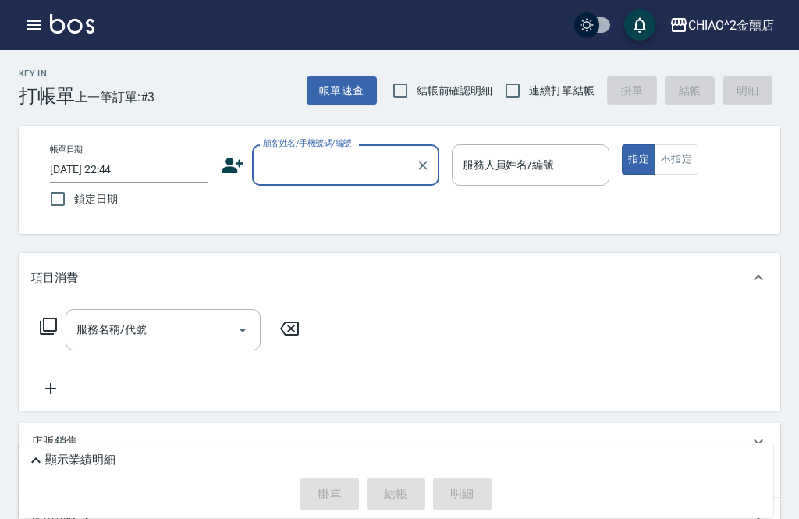
click at [312, 171] on input "顧客姓名/手機號碼/編號" at bounding box center [334, 164] width 150 height 27
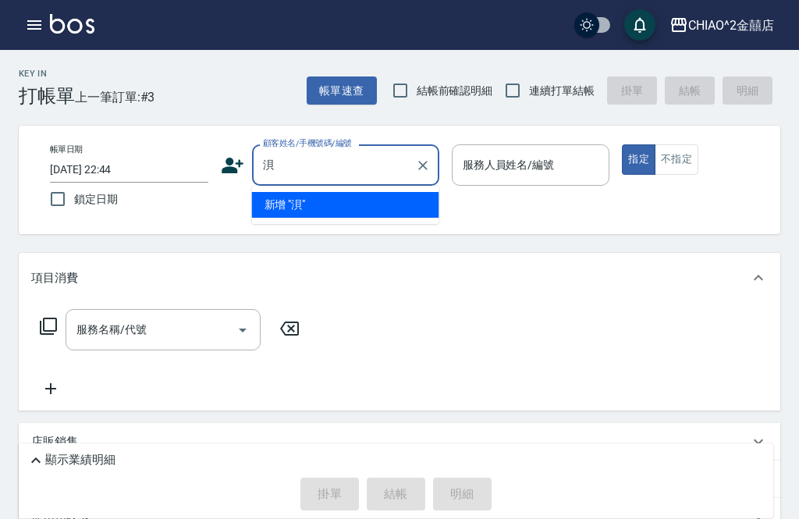
type input "湯"
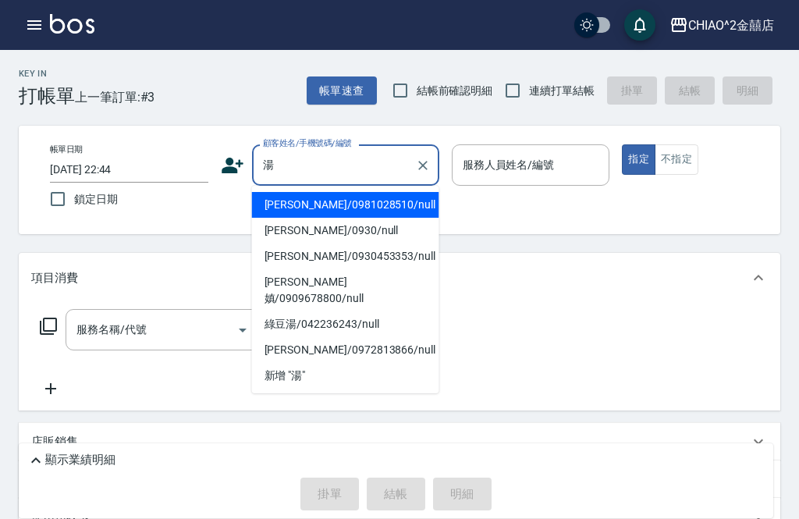
click at [422, 170] on icon "Clear" at bounding box center [423, 166] width 16 height 16
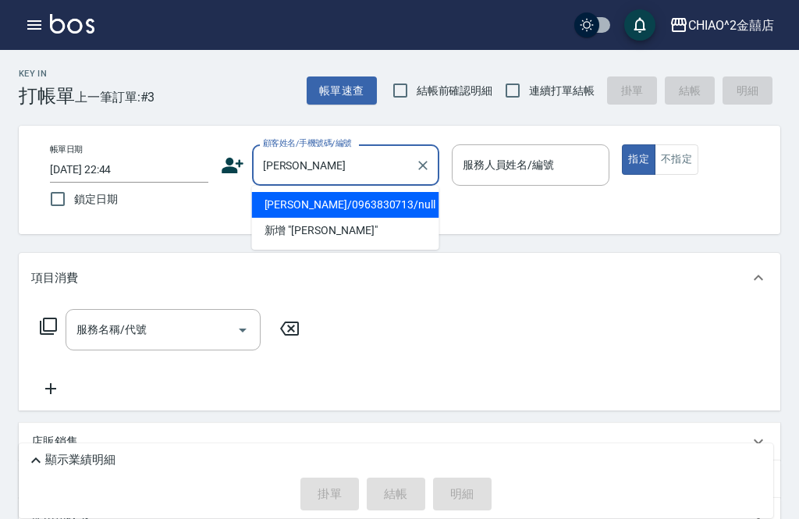
click at [357, 208] on li "[PERSON_NAME]/0963830713/null" at bounding box center [345, 205] width 187 height 26
type input "[PERSON_NAME]/0963830713/null"
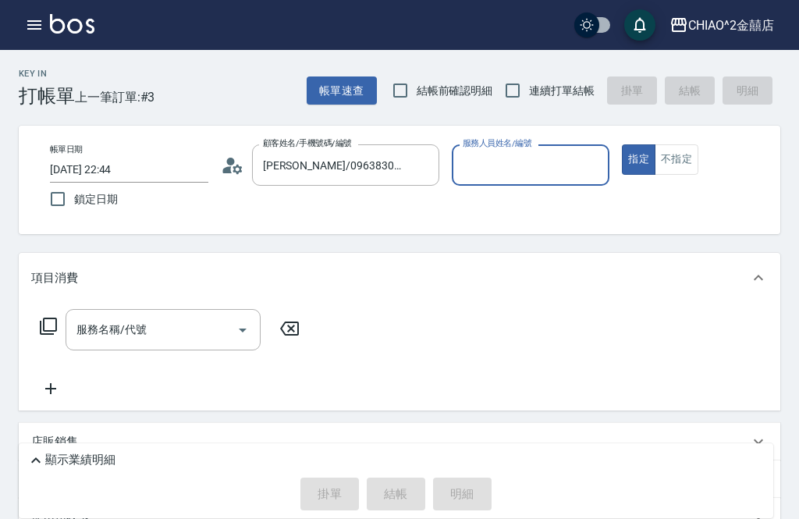
click at [531, 163] on input "服務人員姓名/編號" at bounding box center [531, 164] width 144 height 27
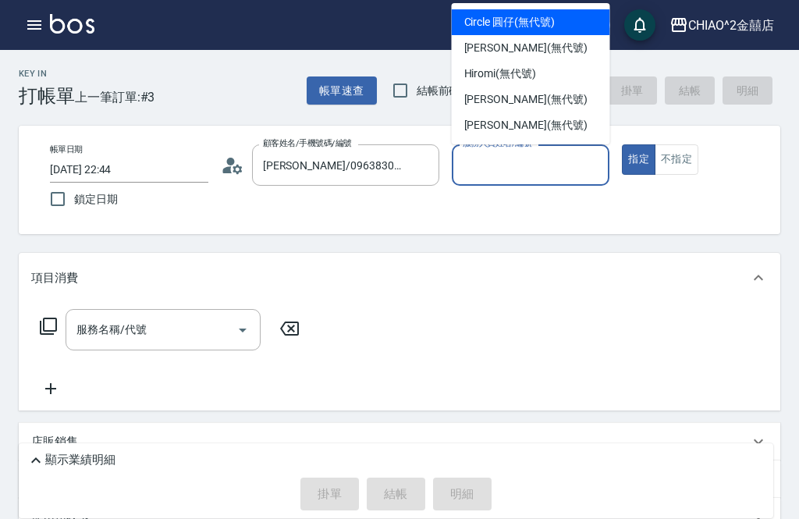
click at [678, 163] on button "不指定" at bounding box center [677, 159] width 44 height 30
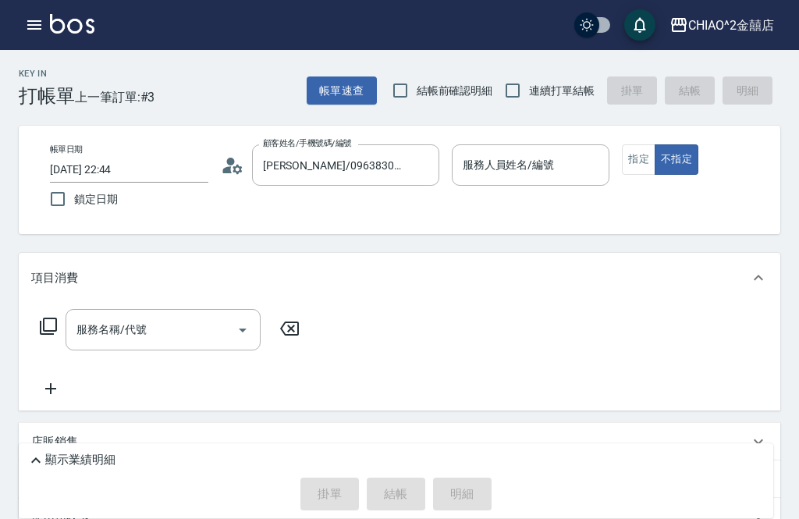
click at [532, 165] on div "服務人員姓名/編號 服務人員姓名/編號" at bounding box center [531, 164] width 158 height 41
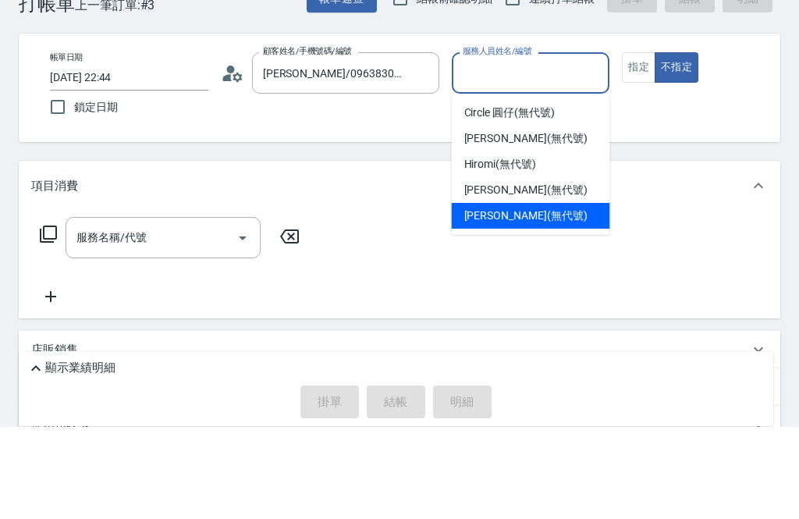
click at [529, 300] on span "[PERSON_NAME] (無代號)" at bounding box center [526, 308] width 123 height 16
type input "[PERSON_NAME](無代號)"
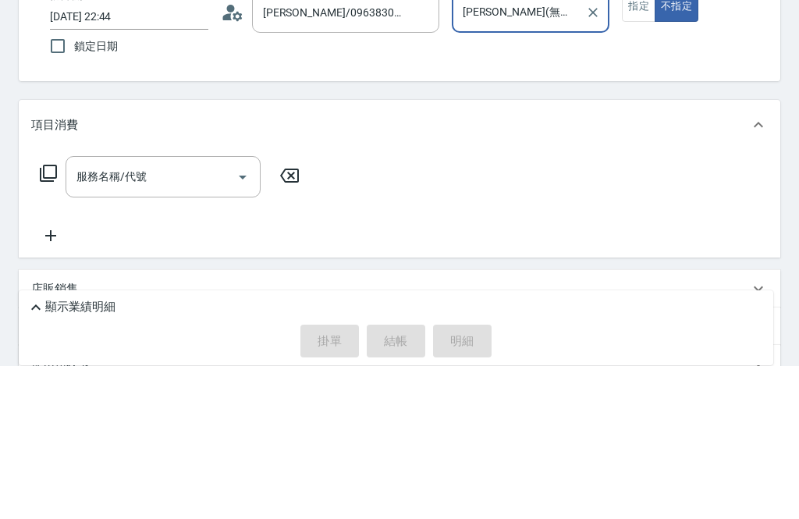
click at [208, 316] on input "服務名稱/代號" at bounding box center [152, 329] width 158 height 27
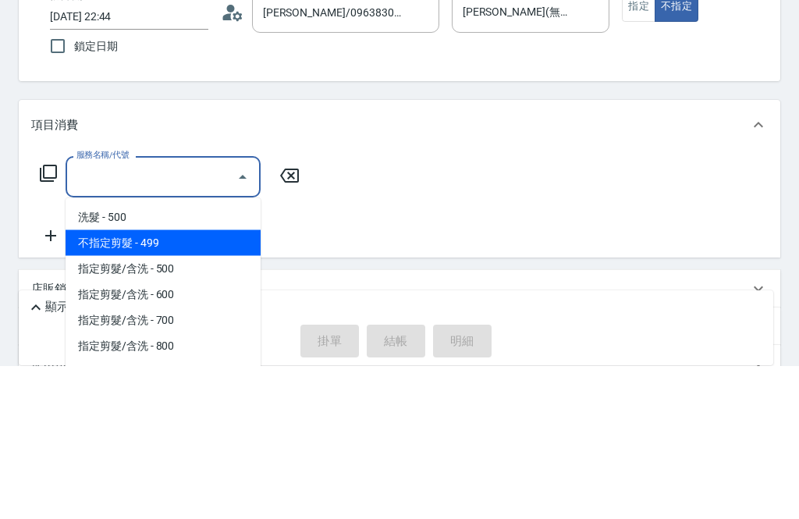
click at [187, 383] on span "不指定剪髮 - 499" at bounding box center [163, 396] width 195 height 26
type input "不指定剪髮"
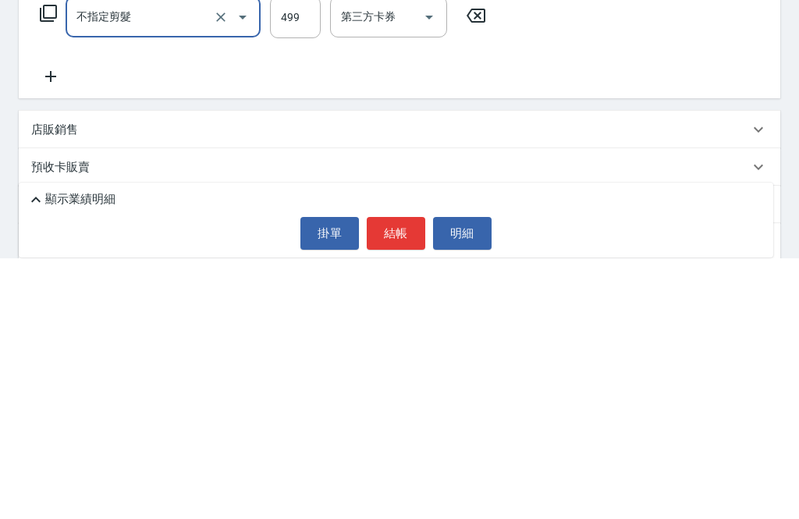
click at [393, 478] on button "結帳" at bounding box center [396, 494] width 59 height 33
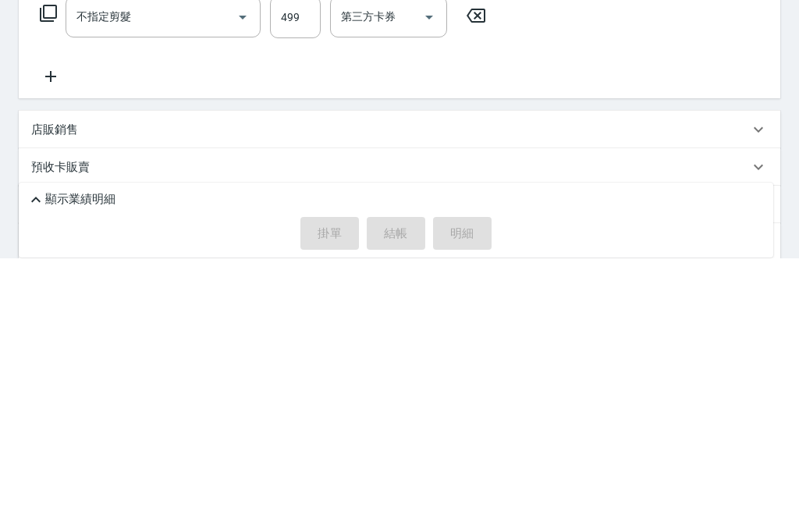
scroll to position [128, 0]
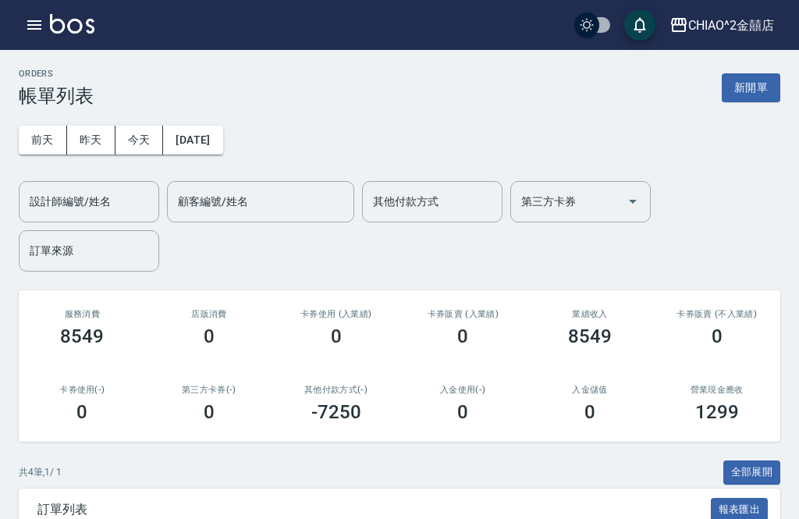
click at [101, 130] on button "昨天" at bounding box center [91, 140] width 48 height 29
click at [46, 137] on button "前天" at bounding box center [43, 140] width 48 height 29
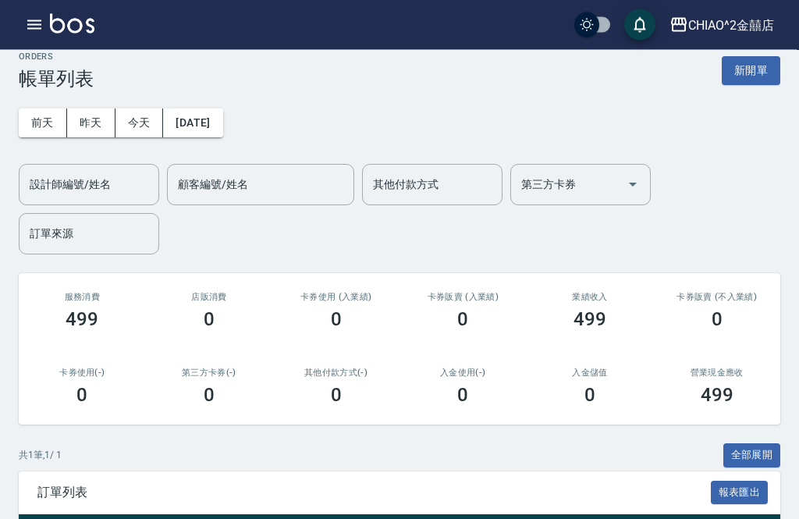
scroll to position [24, 0]
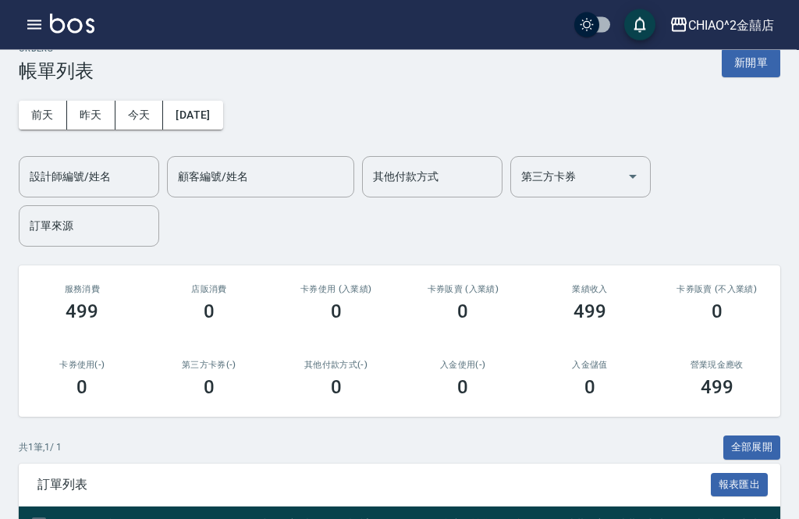
click at [87, 112] on button "昨天" at bounding box center [91, 115] width 48 height 29
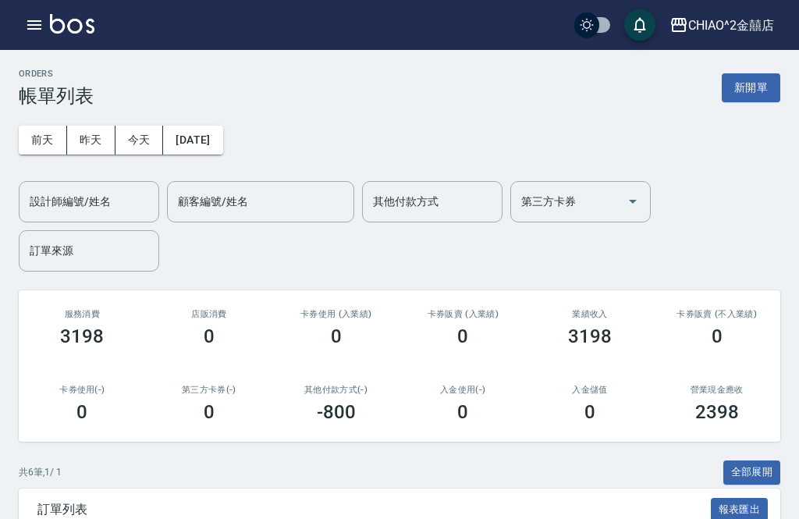
click at [140, 135] on button "今天" at bounding box center [140, 140] width 48 height 29
